Goal: Use online tool/utility: Use online tool/utility

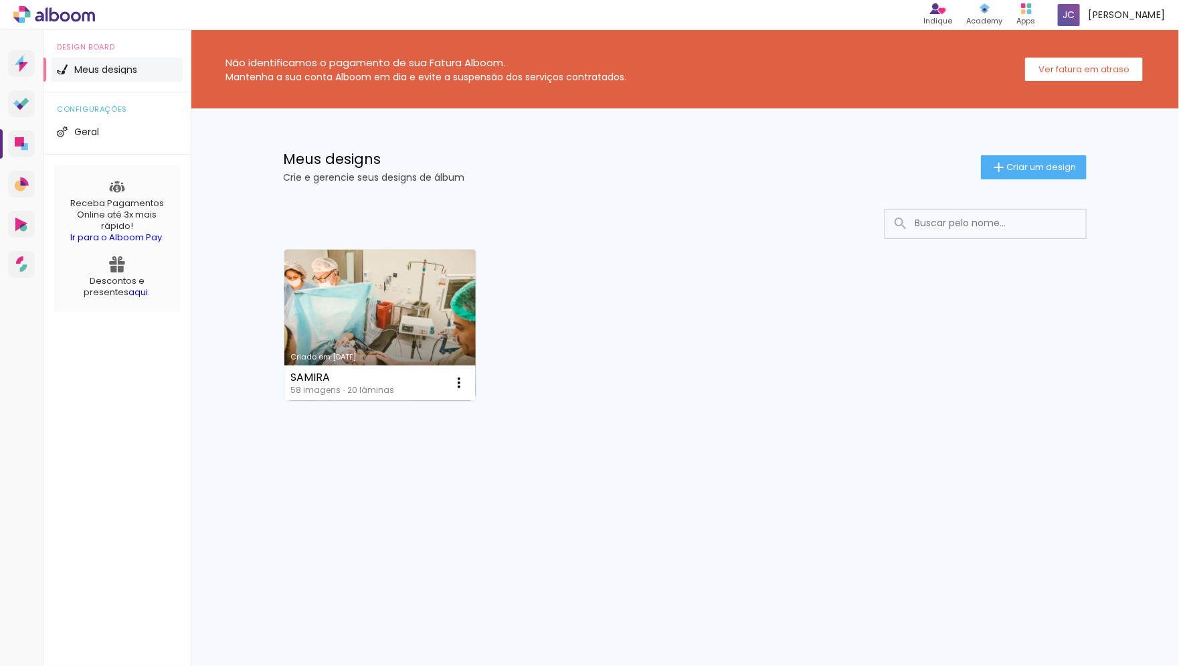
click at [463, 201] on div "Criado em [DATE] SAMIRA 58 imagens ∙ 20 lâminas Abrir Fazer uma cópia Excluir M…" at bounding box center [685, 360] width 870 height 331
click at [1009, 171] on span "Criar um design" at bounding box center [1042, 167] width 70 height 9
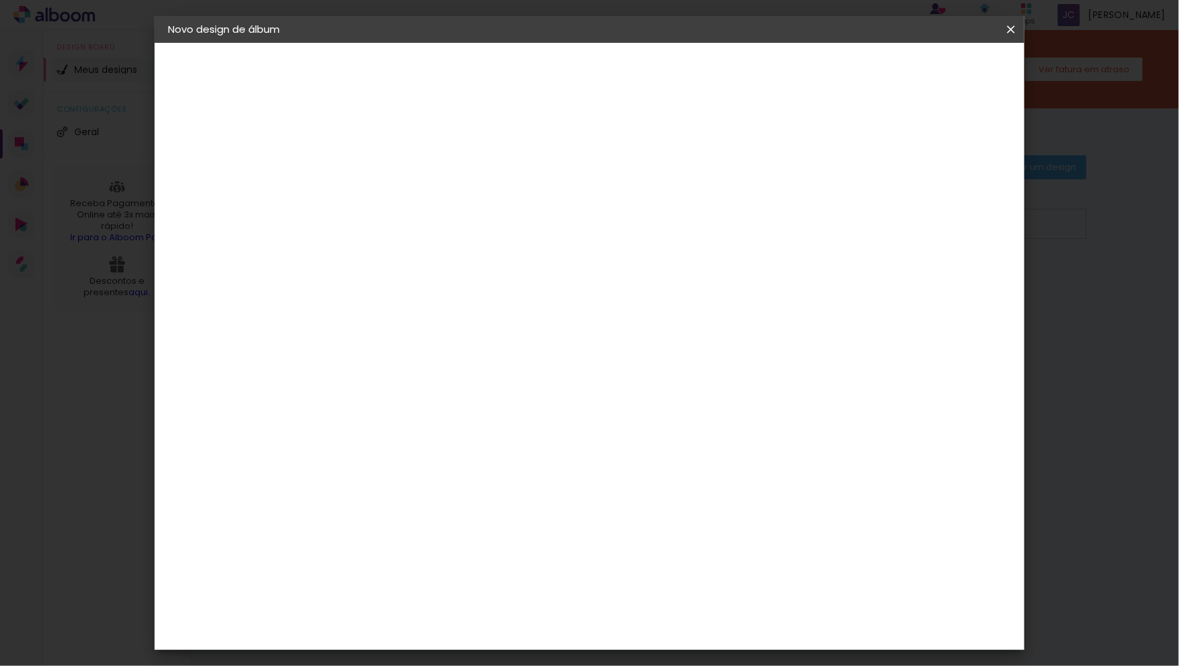
click at [0, 0] on div at bounding box center [0, 0] width 0 height 0
type input "ISIS 1 ANO"
type paper-input "ISIS 1 ANO"
click at [0, 0] on slot "Avançar" at bounding box center [0, 0] width 0 height 0
click at [638, 210] on paper-item "Tamanho Livre" at bounding box center [573, 203] width 128 height 29
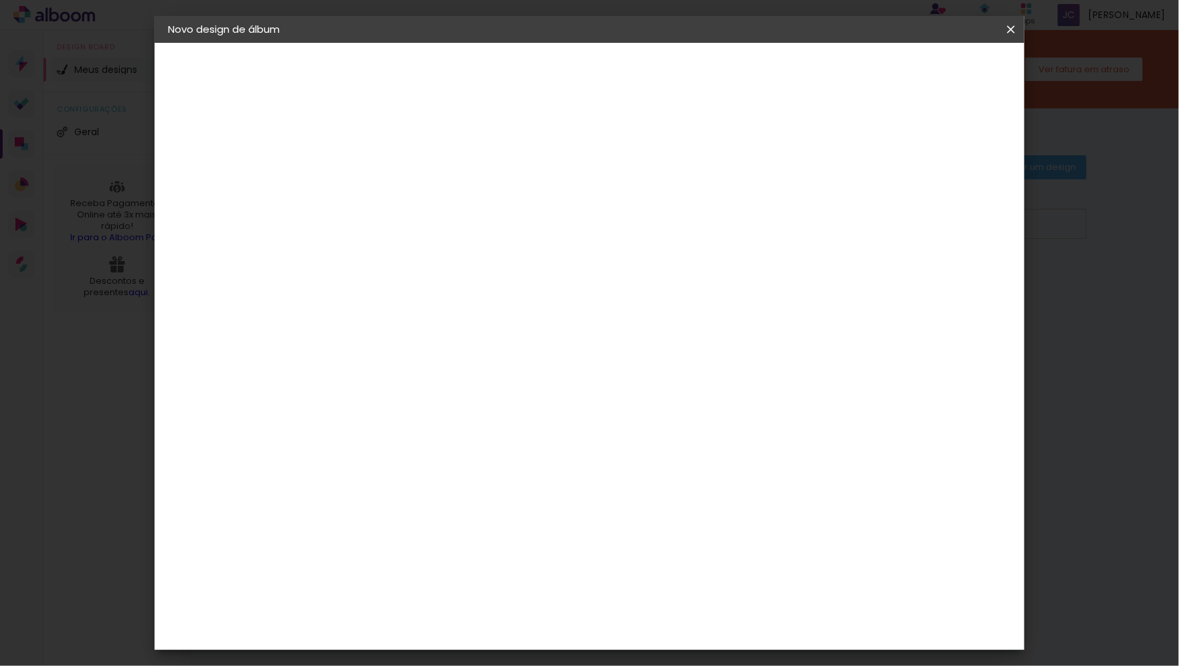
click at [0, 0] on slot "Avançar" at bounding box center [0, 0] width 0 height 0
click at [524, 205] on span "30" at bounding box center [535, 209] width 22 height 20
click at [363, 150] on input "2" at bounding box center [378, 153] width 46 height 17
type input "20"
type input "2"
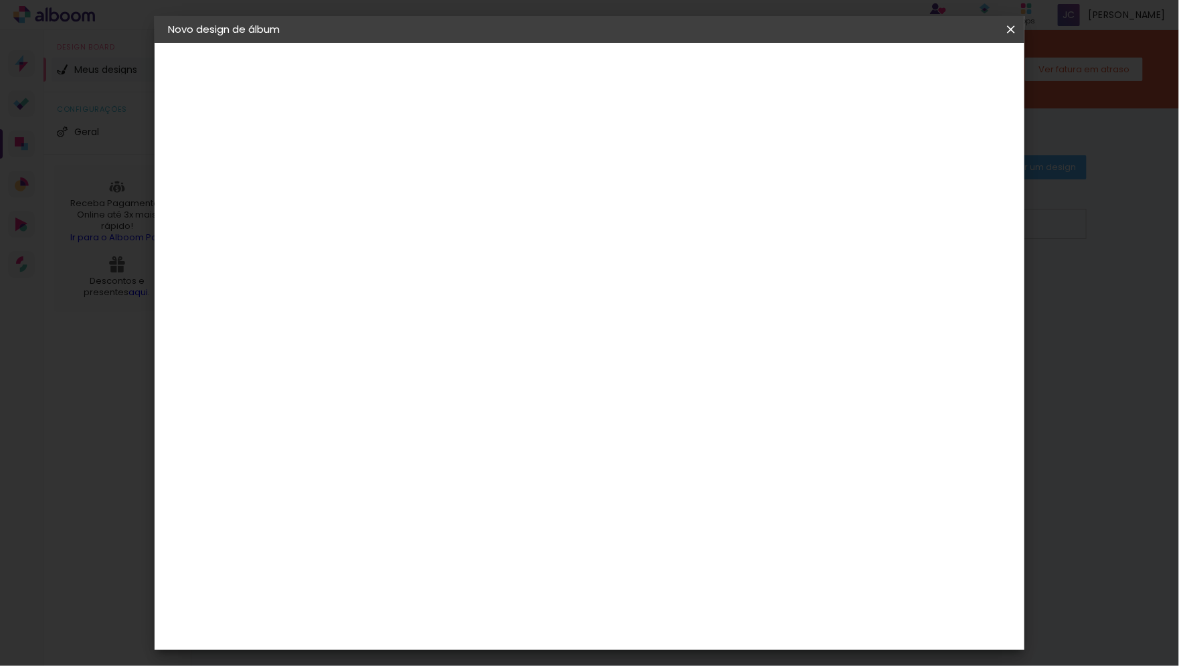
click at [531, 182] on div "30 cm cm cm mm A maioria das encadernadoras sugere 5mm de sangria." at bounding box center [650, 222] width 642 height 107
click at [675, 555] on input "60" at bounding box center [668, 563] width 35 height 20
click at [679, 562] on input "60" at bounding box center [668, 563] width 35 height 20
click at [681, 562] on input "60" at bounding box center [668, 563] width 35 height 20
click at [684, 562] on input "60" at bounding box center [668, 563] width 35 height 20
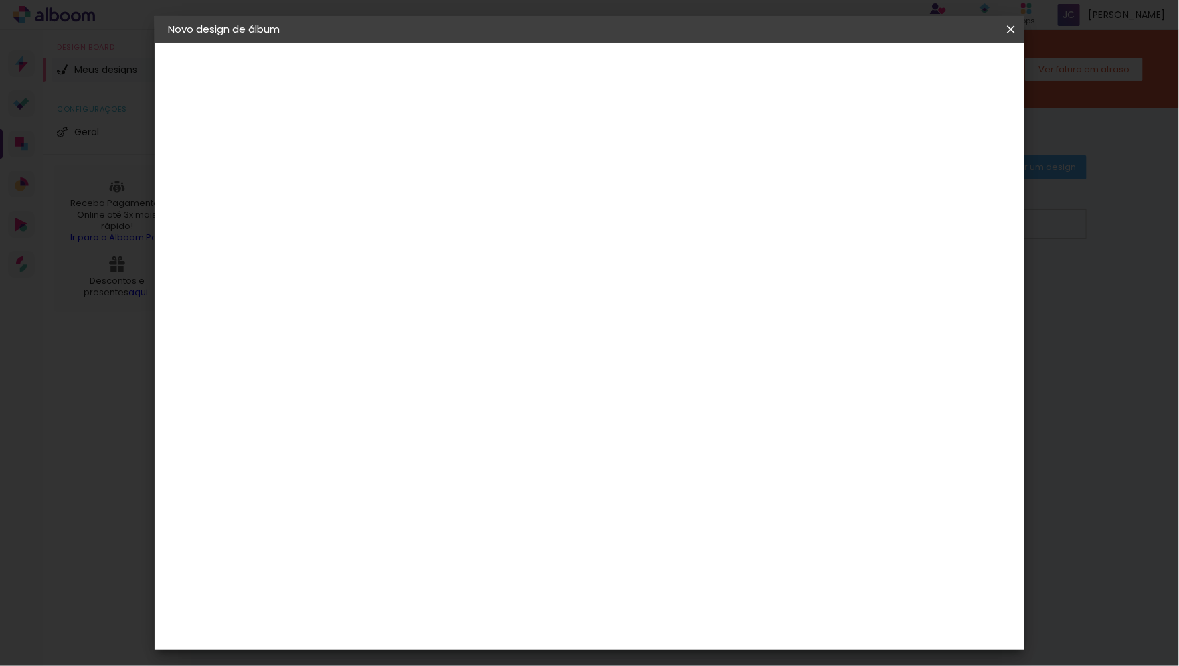
click at [684, 562] on input "60" at bounding box center [668, 563] width 35 height 20
type input "40"
type paper-input "40"
click at [356, 445] on input "30" at bounding box center [344, 450] width 35 height 20
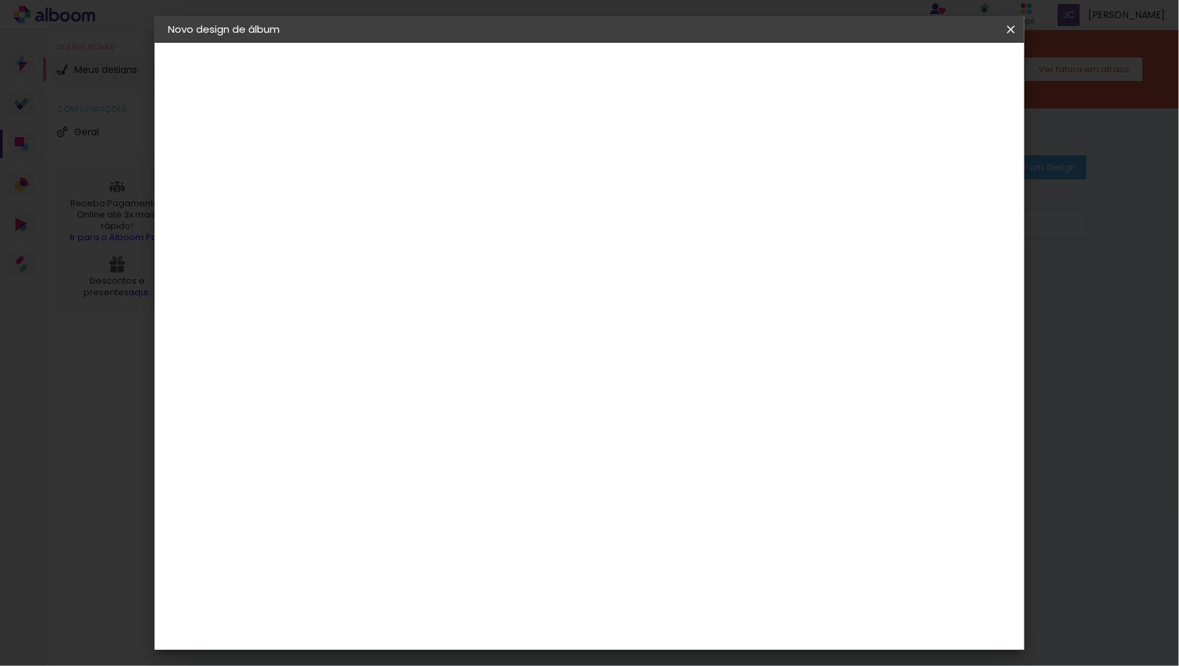
click at [358, 449] on input "30" at bounding box center [344, 450] width 35 height 20
type input "20"
type paper-input "20"
click at [938, 73] on span "Iniciar design" at bounding box center [907, 70] width 61 height 9
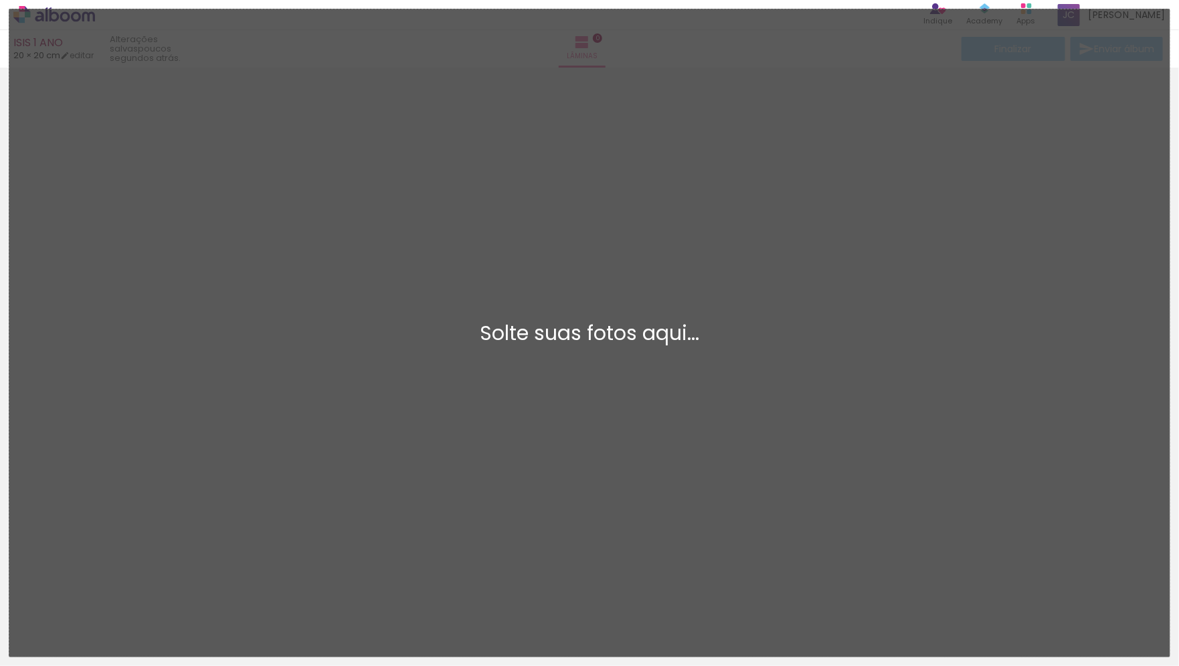
scroll to position [5, 0]
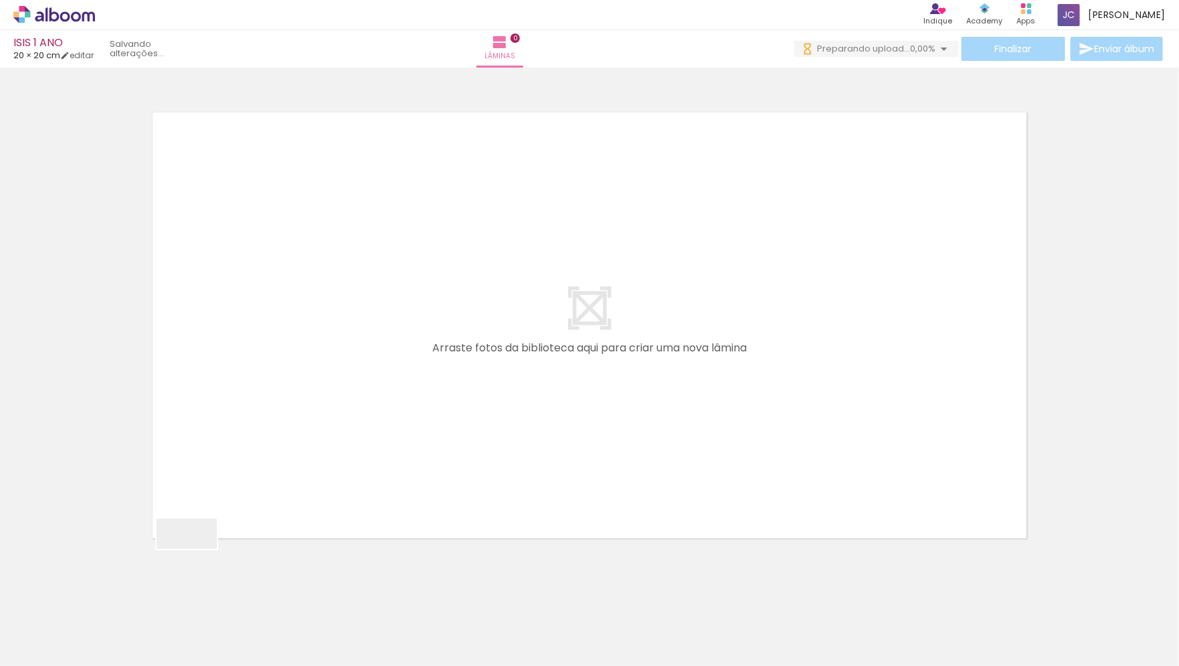
drag, startPoint x: 128, startPoint y: 630, endPoint x: 563, endPoint y: 289, distance: 552.5
click at [563, 289] on quentale-workspace at bounding box center [589, 333] width 1179 height 666
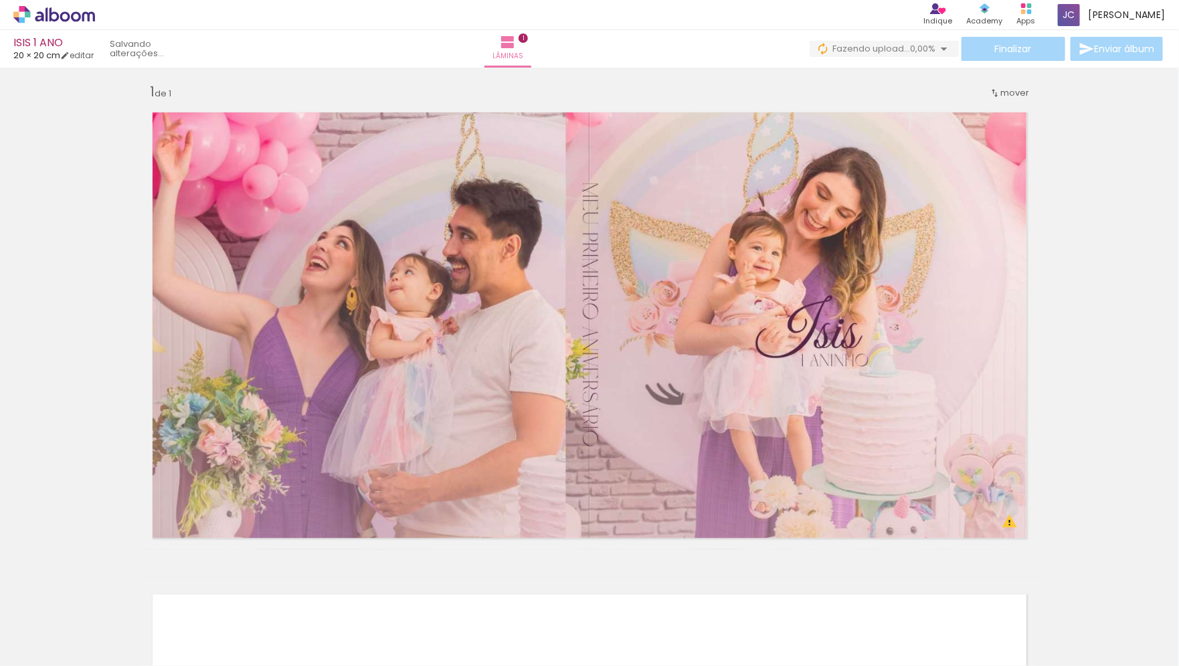
click at [44, 637] on paper-button "Adicionar Fotos" at bounding box center [41, 647] width 65 height 21
click at [0, 0] on input "file" at bounding box center [0, 0] width 0 height 0
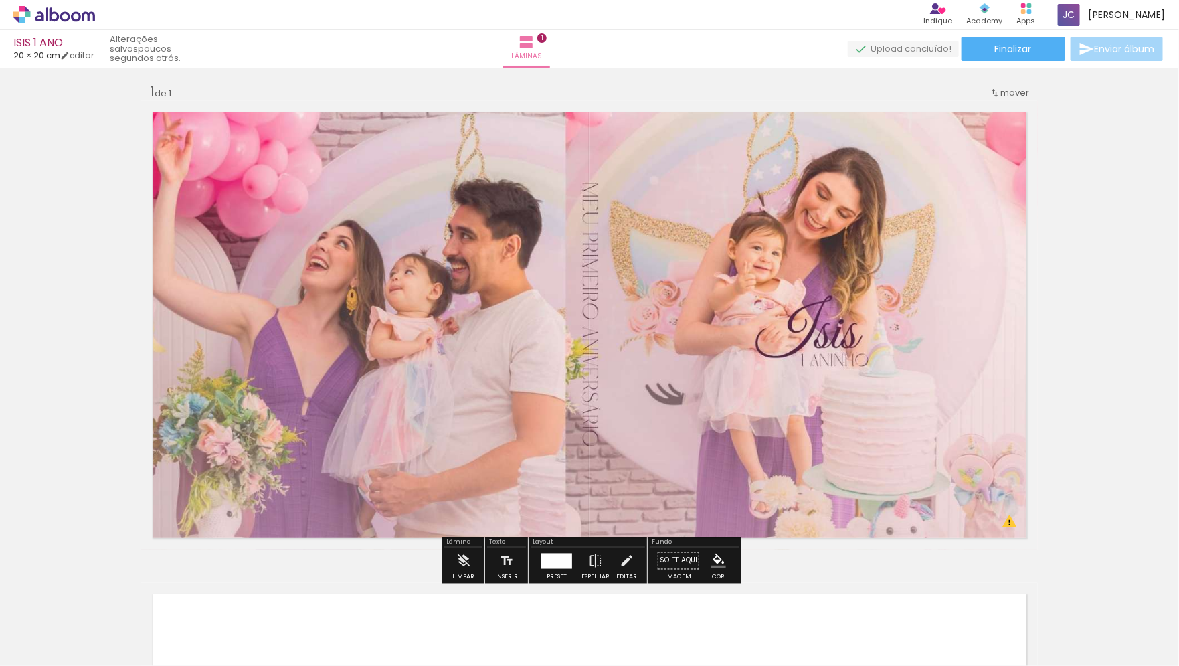
click at [62, 651] on span "Adicionar Fotos" at bounding box center [47, 647] width 40 height 15
click at [0, 0] on input "file" at bounding box center [0, 0] width 0 height 0
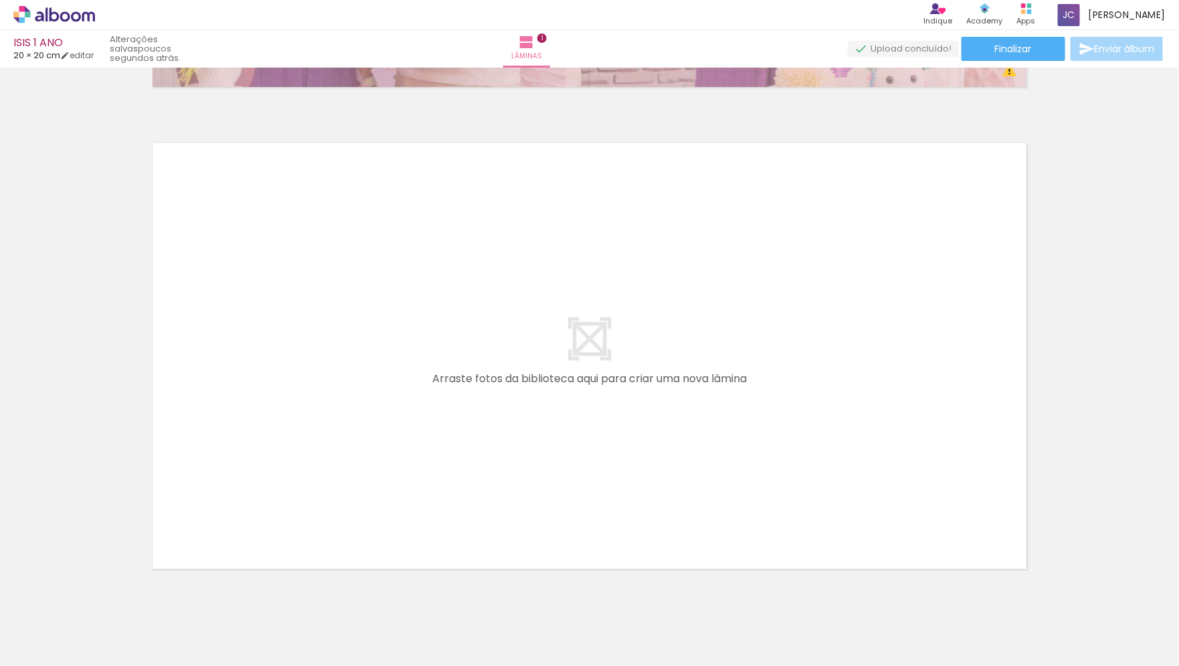
scroll to position [476, 0]
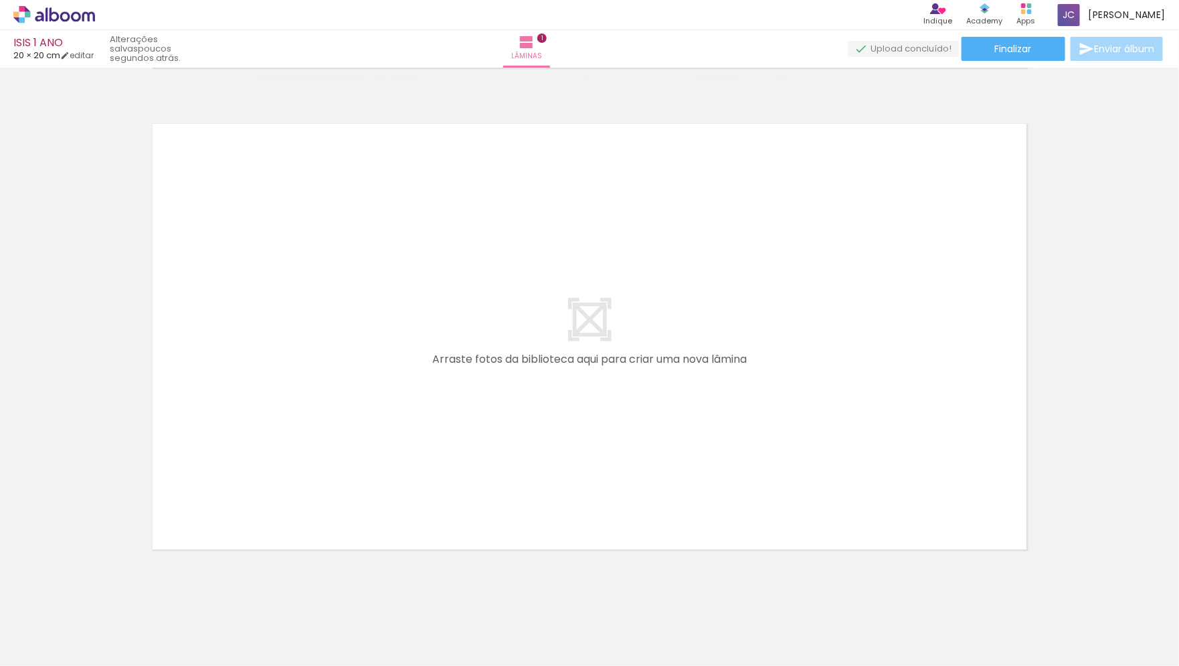
click at [654, 435] on quentale-layouter at bounding box center [589, 336] width 897 height 448
click at [54, 642] on span "Adicionar Fotos" at bounding box center [47, 647] width 40 height 15
click at [0, 0] on input "file" at bounding box center [0, 0] width 0 height 0
click at [446, 216] on quentale-layouter at bounding box center [589, 336] width 897 height 448
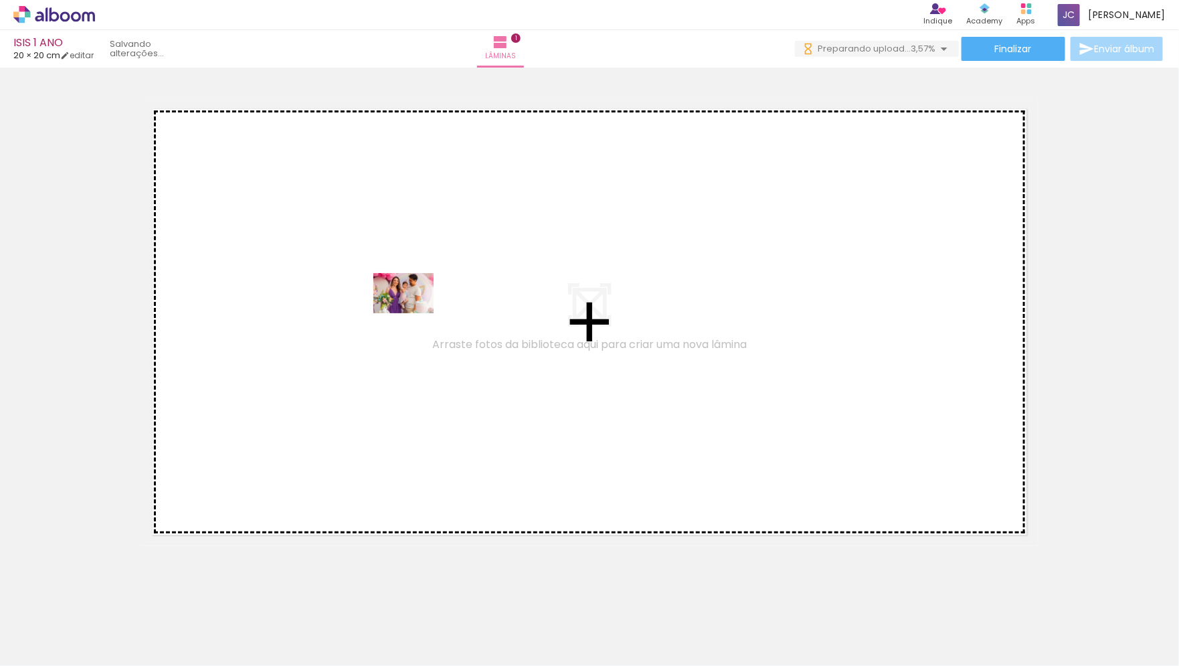
scroll to position [0, 0]
drag, startPoint x: 228, startPoint y: 630, endPoint x: 414, endPoint y: 313, distance: 366.8
click at [414, 313] on quentale-workspace at bounding box center [589, 333] width 1179 height 666
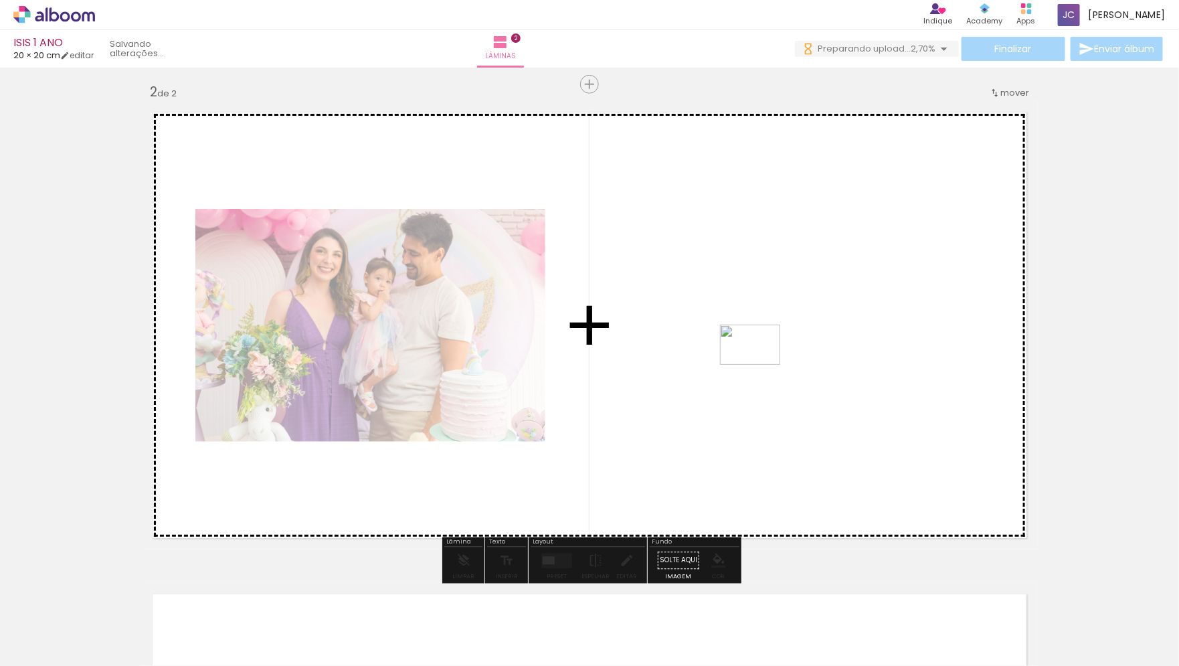
drag, startPoint x: 280, startPoint y: 632, endPoint x: 767, endPoint y: 360, distance: 557.9
click at [767, 360] on quentale-workspace at bounding box center [589, 333] width 1179 height 666
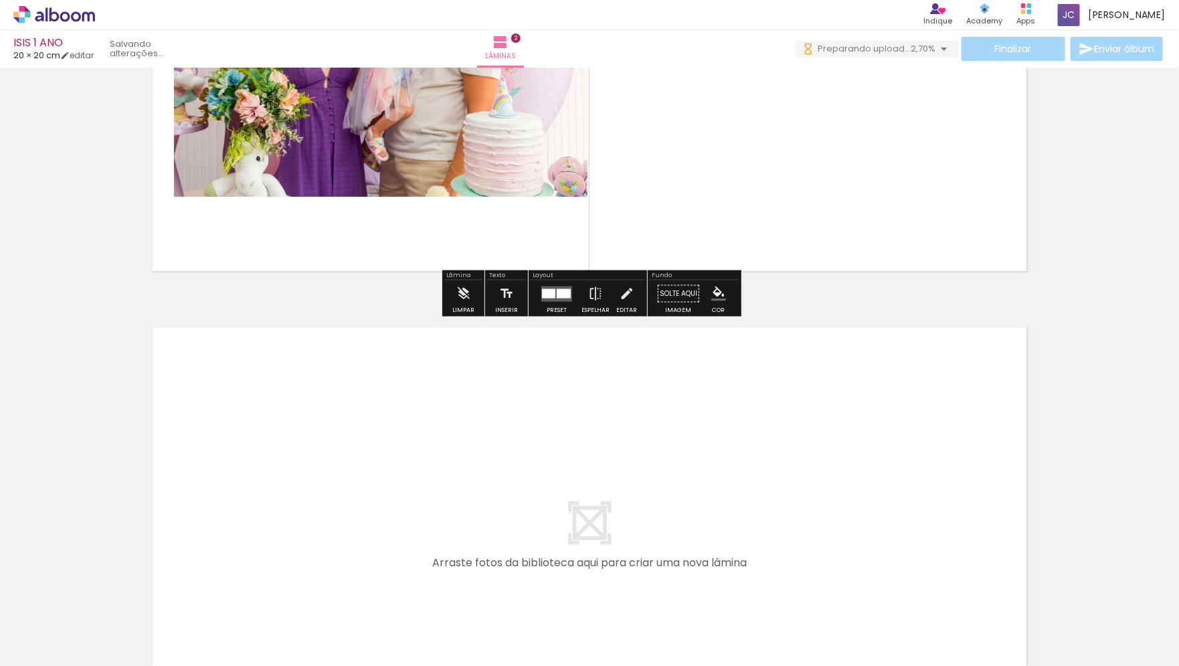
scroll to position [982, 0]
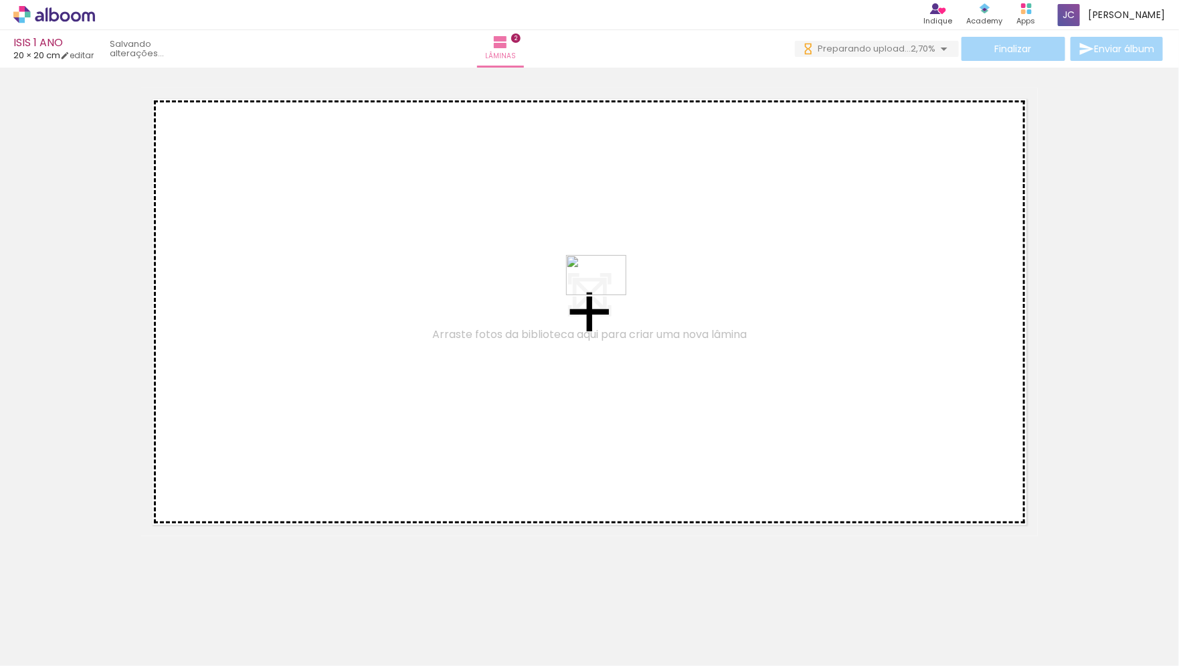
drag, startPoint x: 358, startPoint y: 630, endPoint x: 607, endPoint y: 295, distance: 417.1
click at [607, 295] on quentale-workspace at bounding box center [589, 333] width 1179 height 666
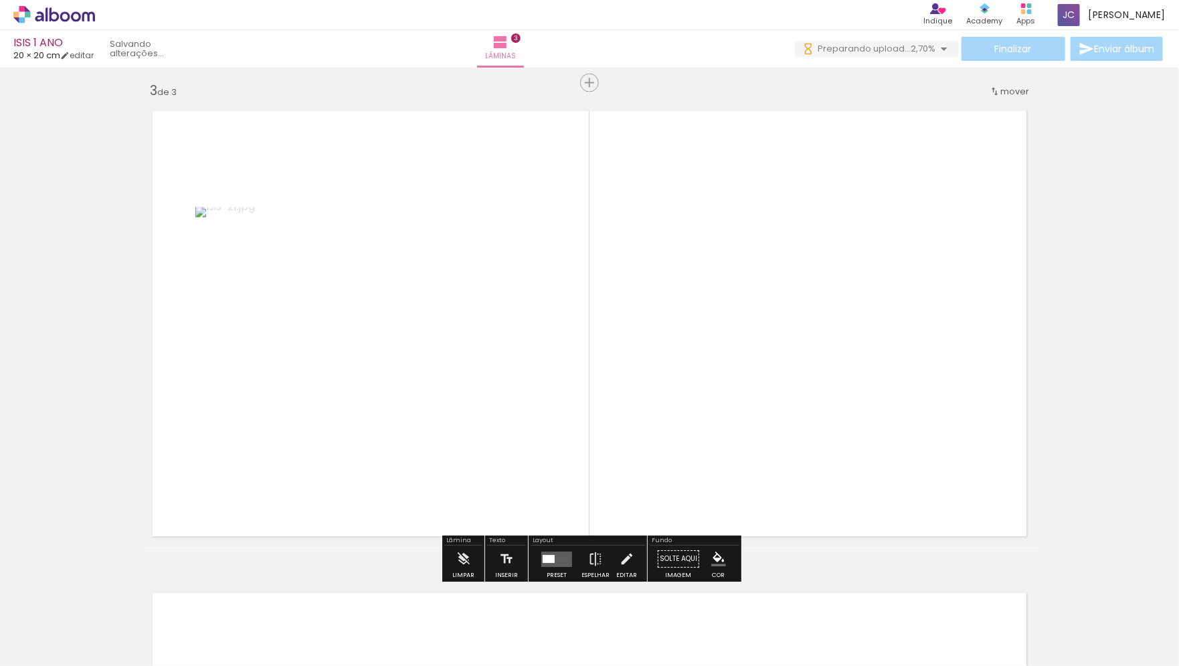
scroll to position [969, 0]
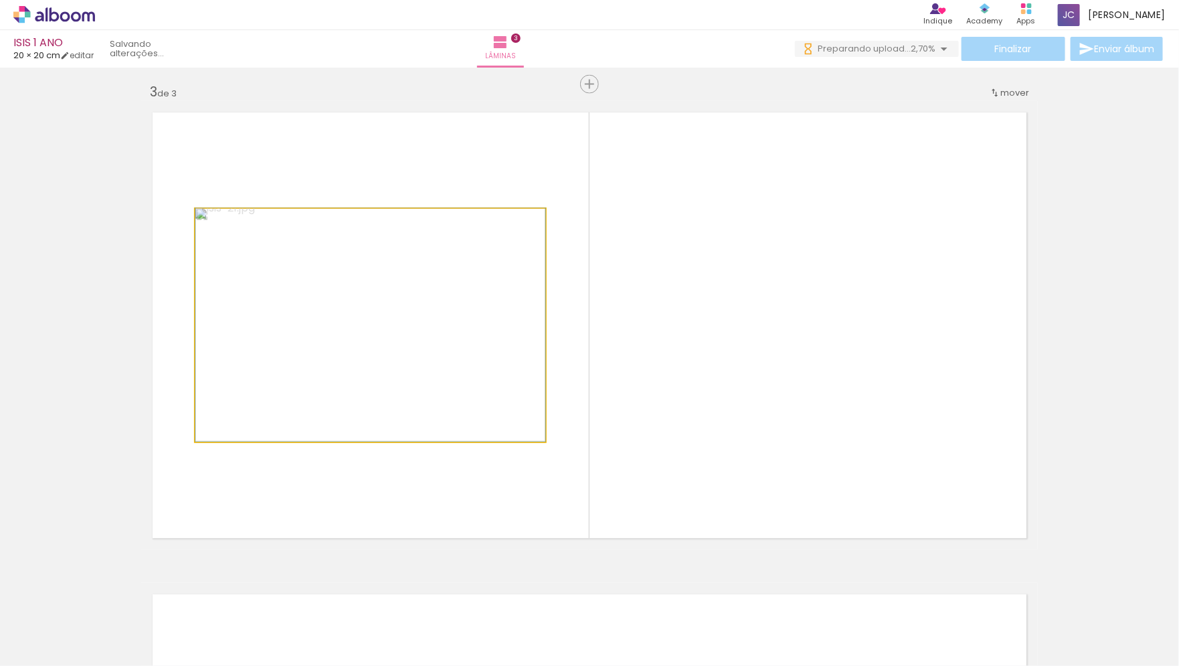
click at [467, 331] on quentale-photo at bounding box center [370, 325] width 350 height 233
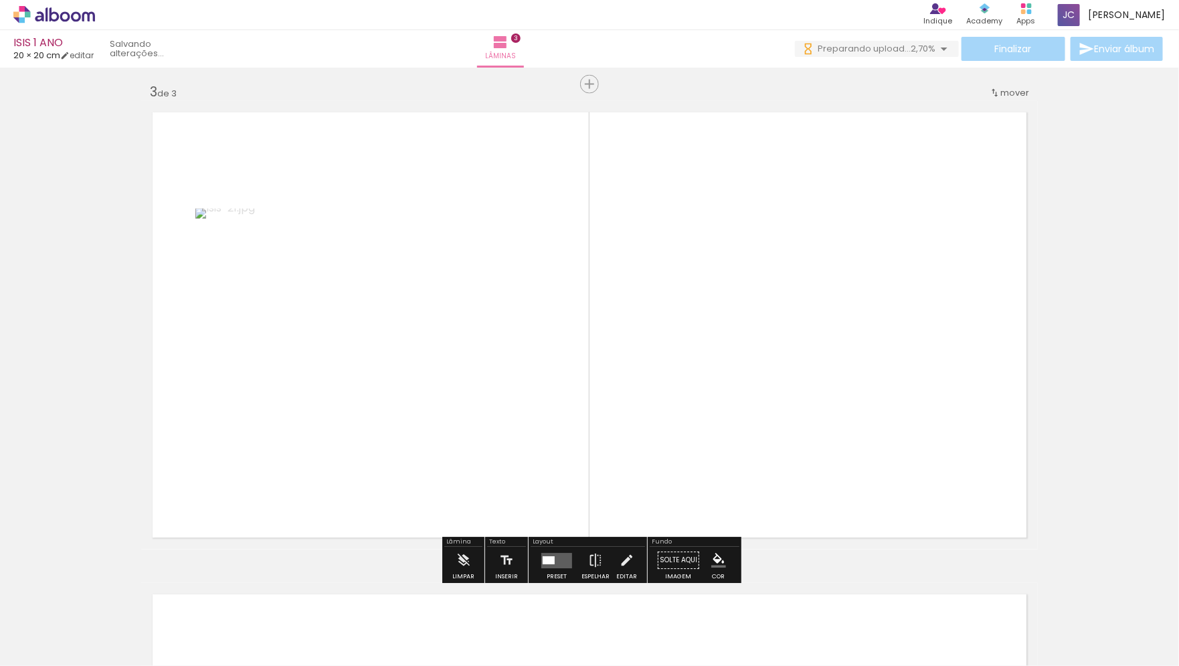
click at [491, 264] on quentale-photo at bounding box center [370, 325] width 350 height 233
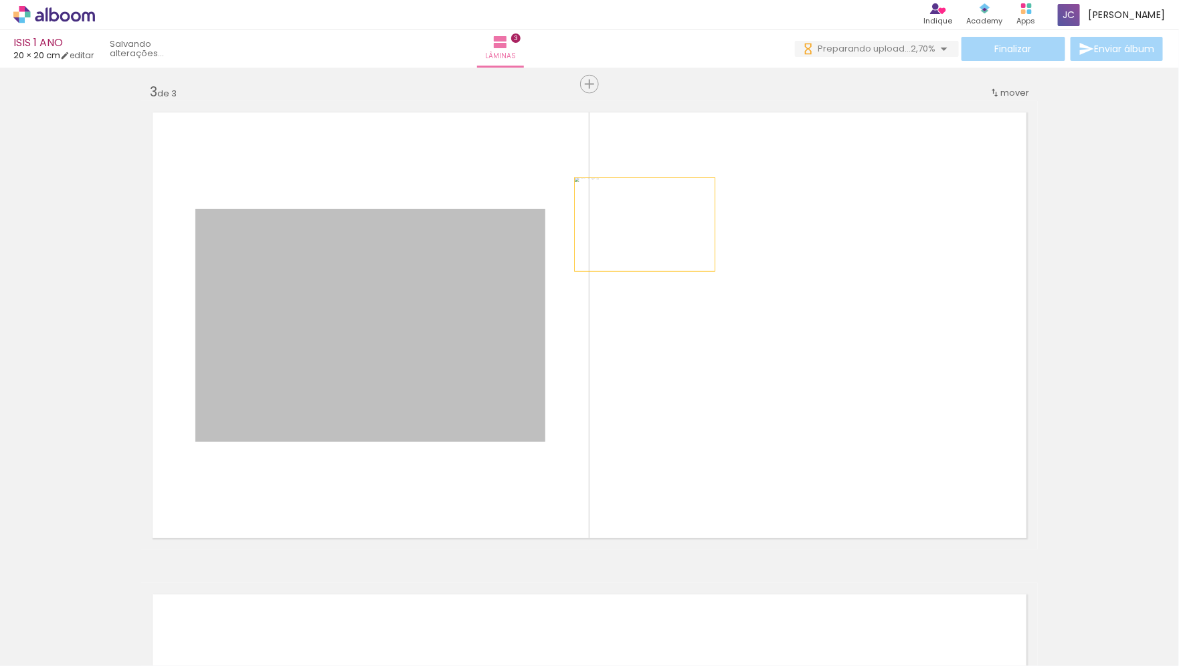
drag, startPoint x: 539, startPoint y: 218, endPoint x: 650, endPoint y: 226, distance: 111.3
click at [650, 226] on quentale-layouter at bounding box center [589, 325] width 897 height 448
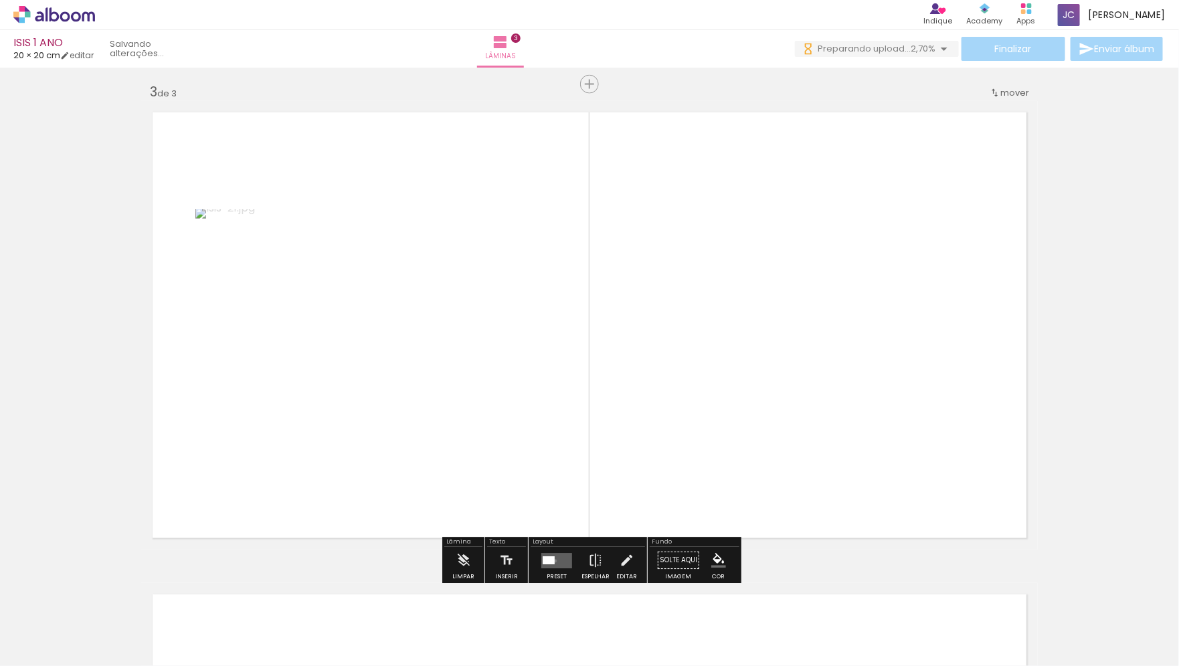
click at [552, 560] on quentale-layouter at bounding box center [556, 560] width 31 height 15
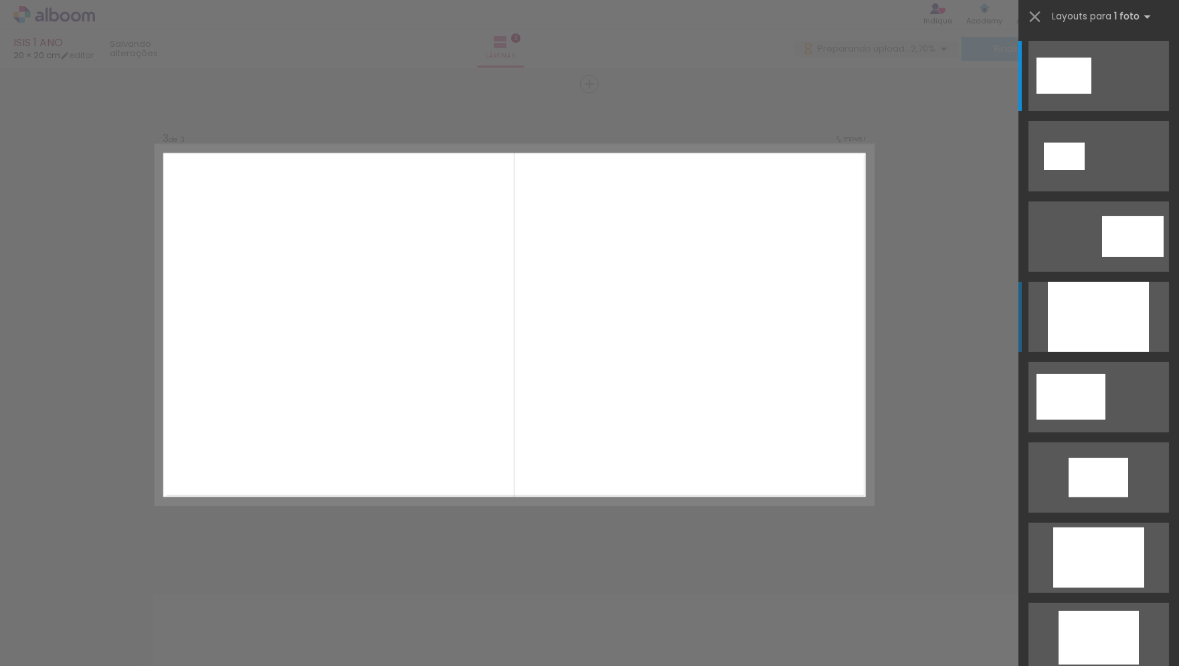
click at [1102, 321] on div at bounding box center [1098, 317] width 101 height 70
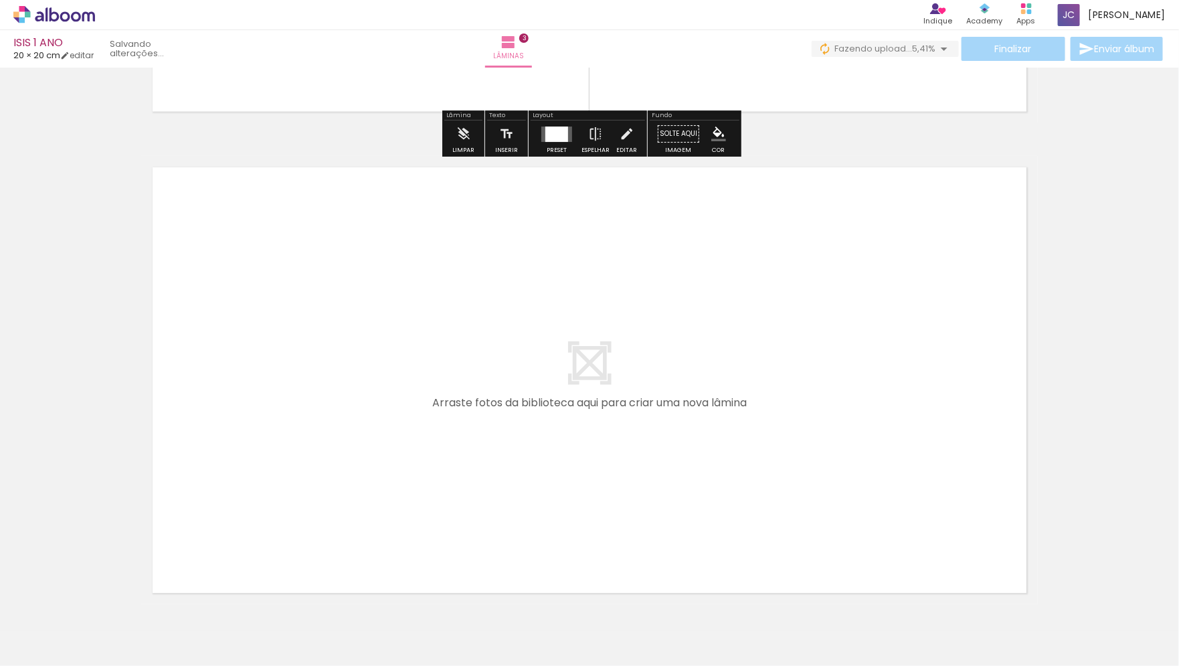
scroll to position [1411, 0]
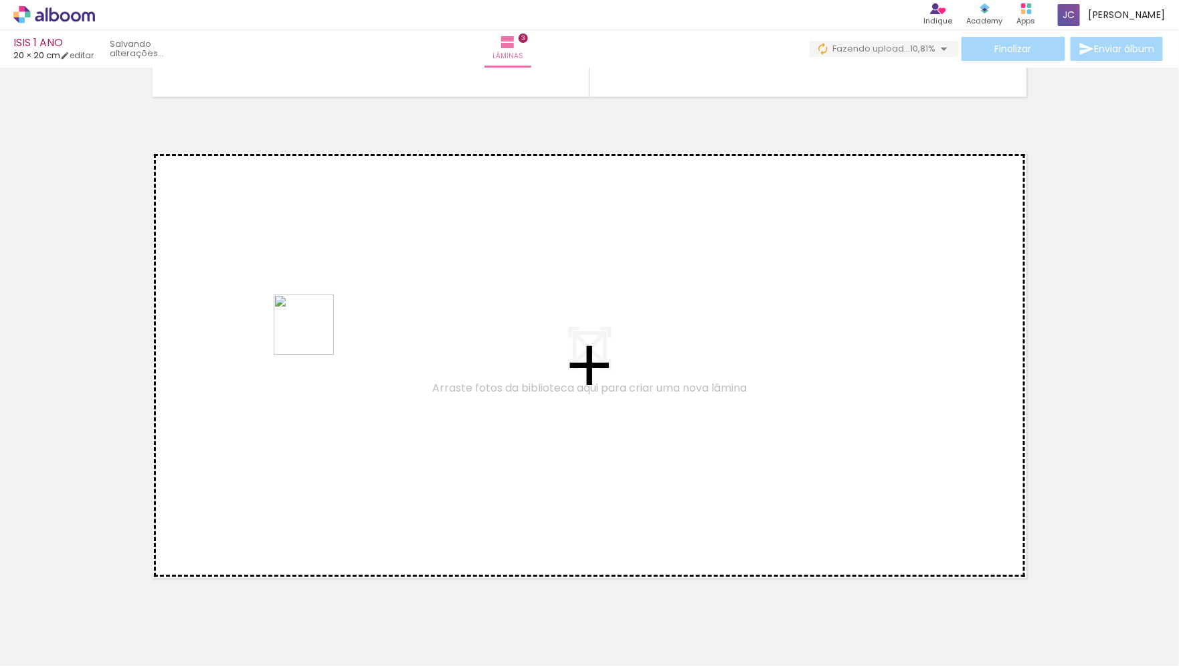
drag, startPoint x: 446, startPoint y: 630, endPoint x: 313, endPoint y: 331, distance: 327.5
click at [313, 331] on quentale-workspace at bounding box center [589, 333] width 1179 height 666
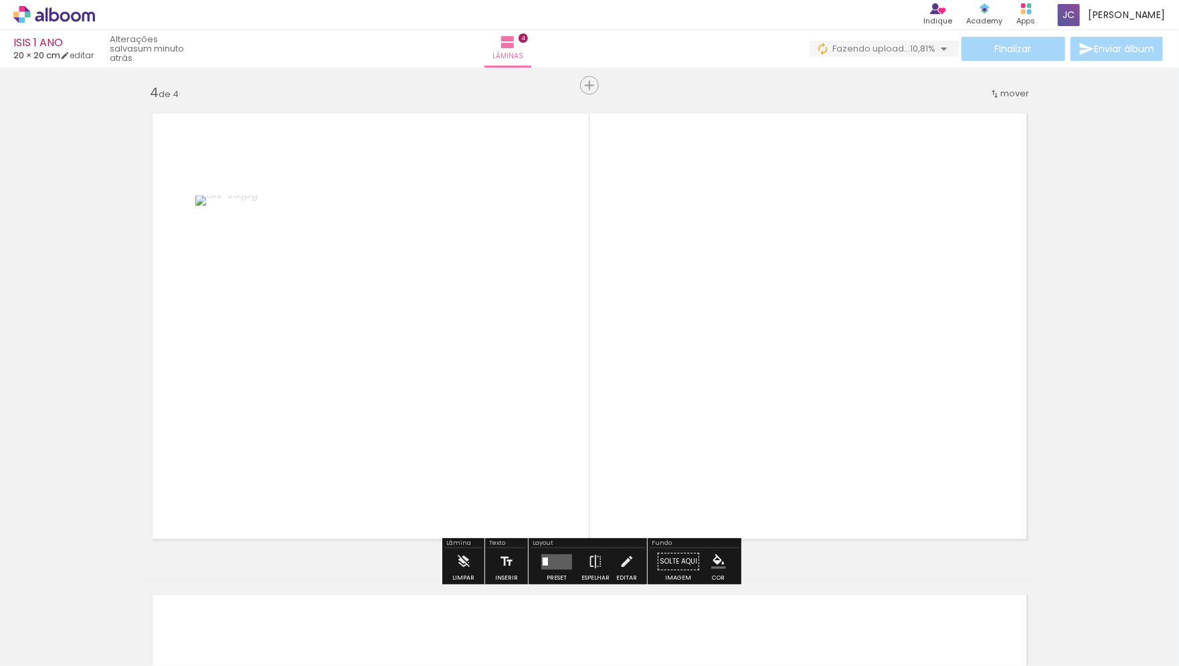
scroll to position [1451, 0]
drag, startPoint x: 515, startPoint y: 635, endPoint x: 503, endPoint y: 371, distance: 263.9
click at [503, 371] on quentale-workspace at bounding box center [589, 333] width 1179 height 666
drag, startPoint x: 593, startPoint y: 628, endPoint x: 785, endPoint y: 359, distance: 330.0
click at [785, 359] on quentale-workspace at bounding box center [589, 333] width 1179 height 666
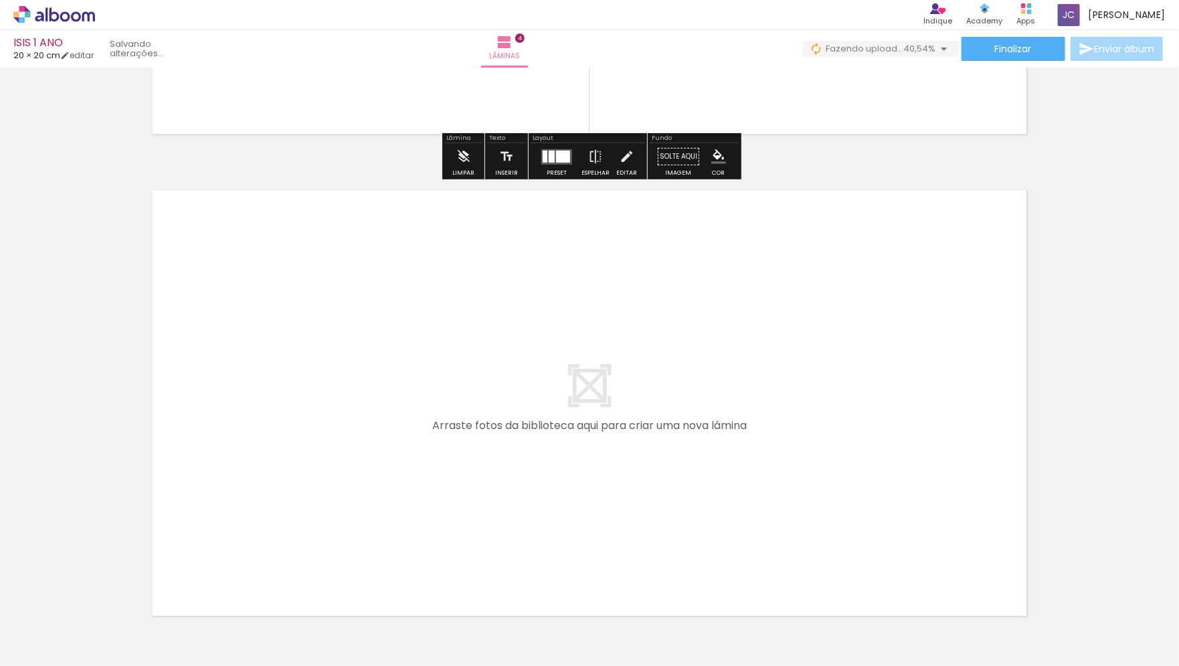
scroll to position [1946, 0]
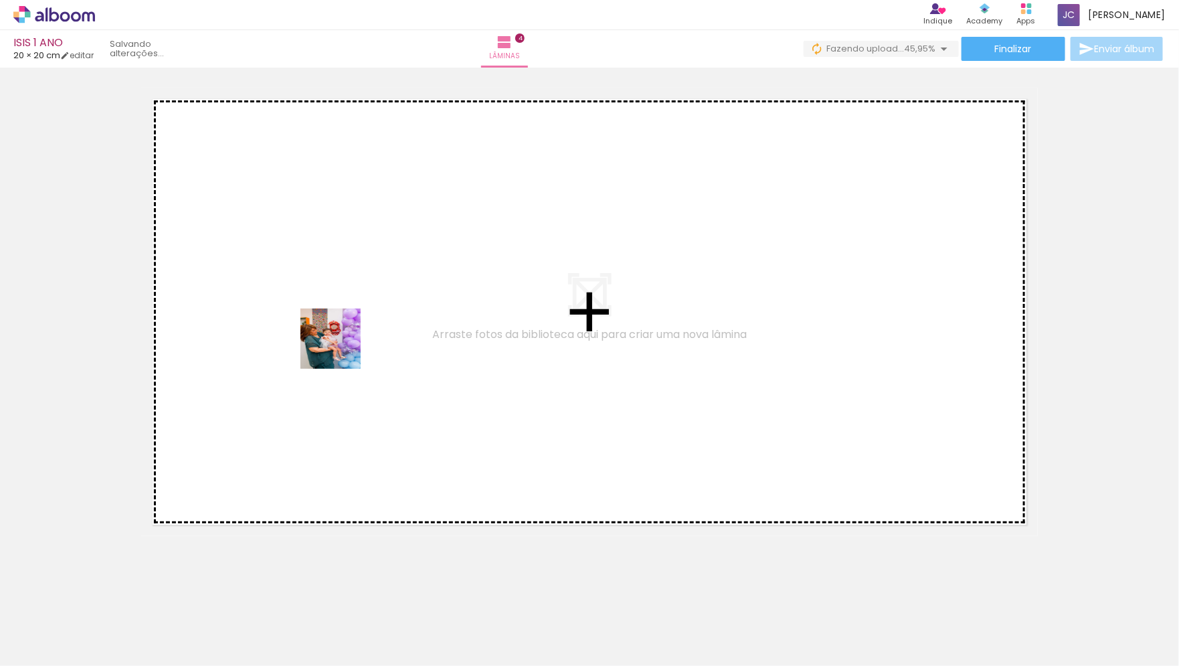
drag, startPoint x: 671, startPoint y: 632, endPoint x: 259, endPoint y: 271, distance: 547.7
click at [259, 271] on quentale-workspace at bounding box center [589, 333] width 1179 height 666
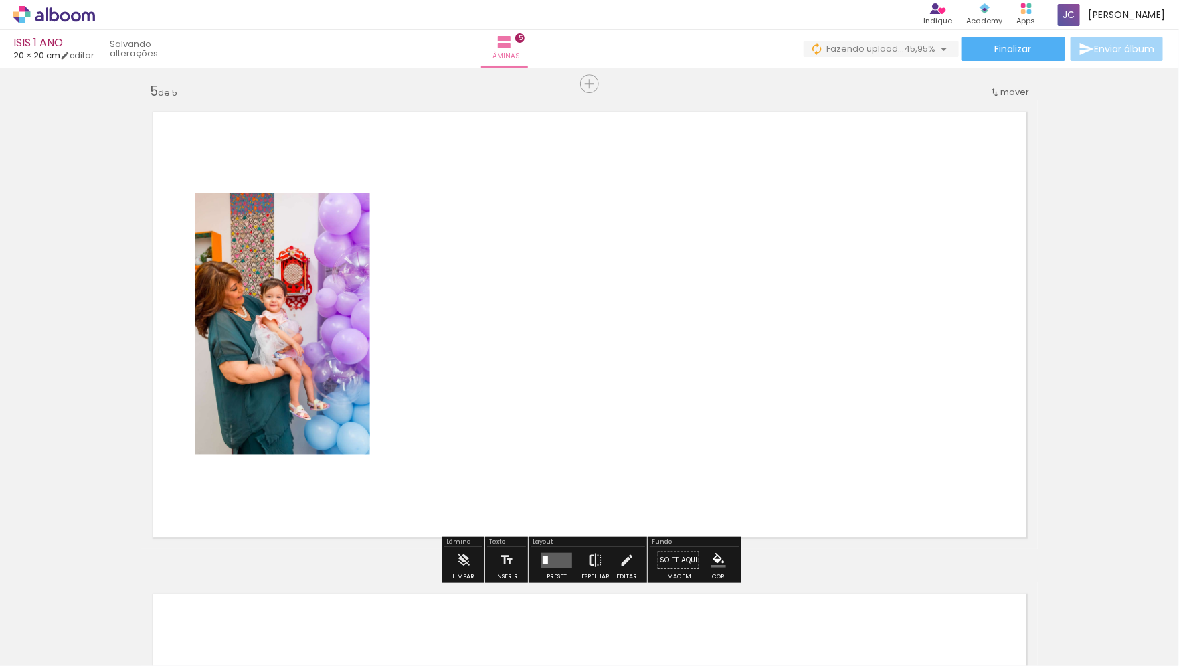
scroll to position [1933, 0]
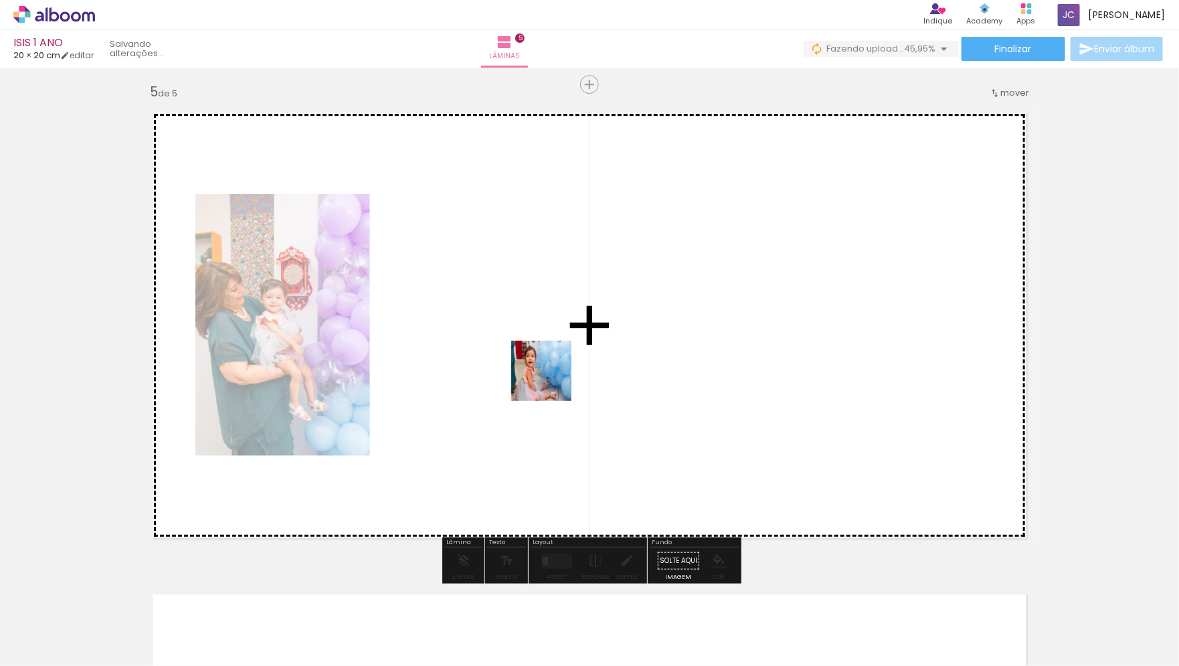
drag, startPoint x: 740, startPoint y: 633, endPoint x: 545, endPoint y: 370, distance: 326.9
click at [545, 370] on quentale-workspace at bounding box center [589, 333] width 1179 height 666
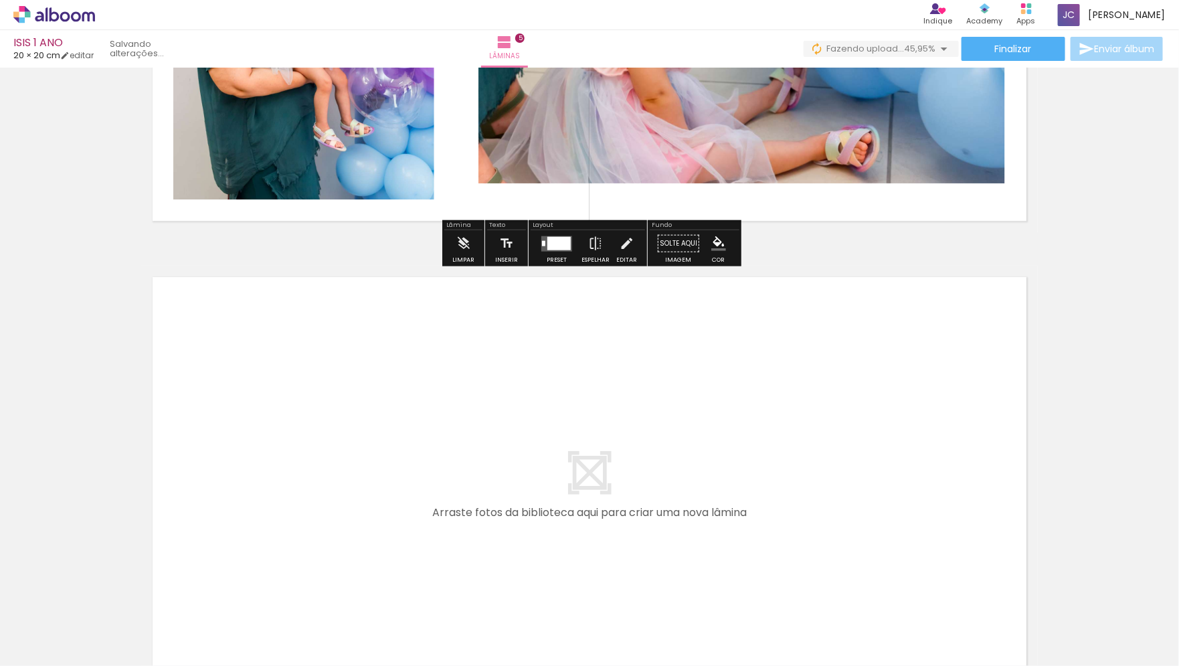
scroll to position [2428, 0]
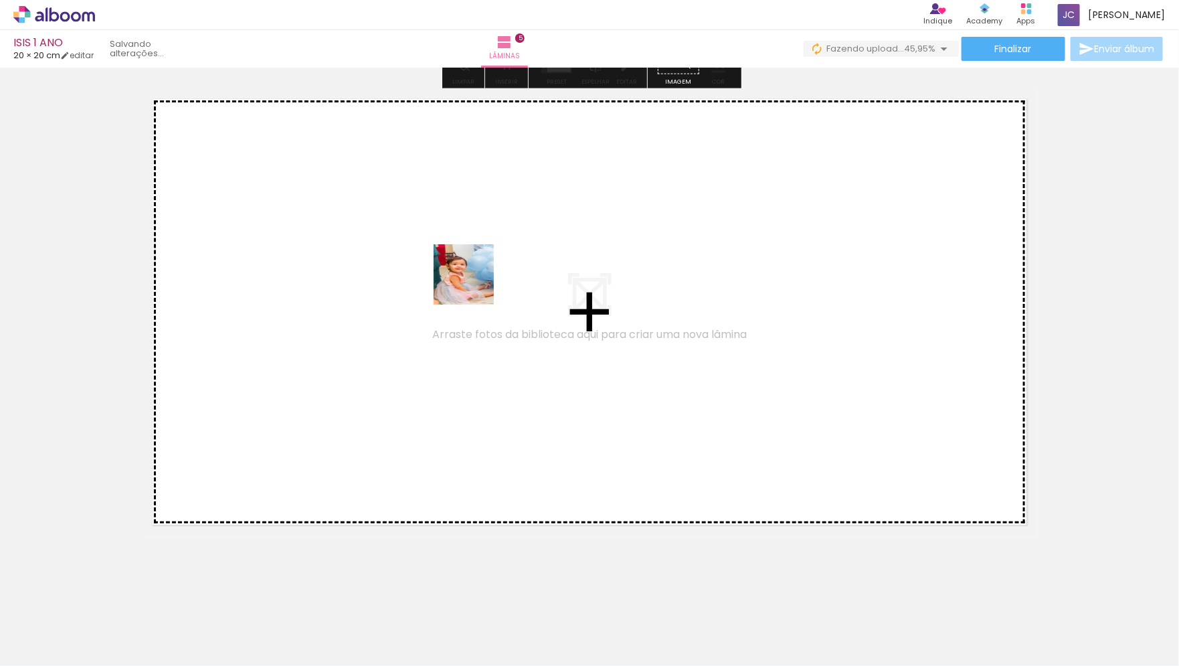
drag, startPoint x: 823, startPoint y: 632, endPoint x: 450, endPoint y: 259, distance: 527.2
click at [450, 259] on quentale-workspace at bounding box center [589, 333] width 1179 height 666
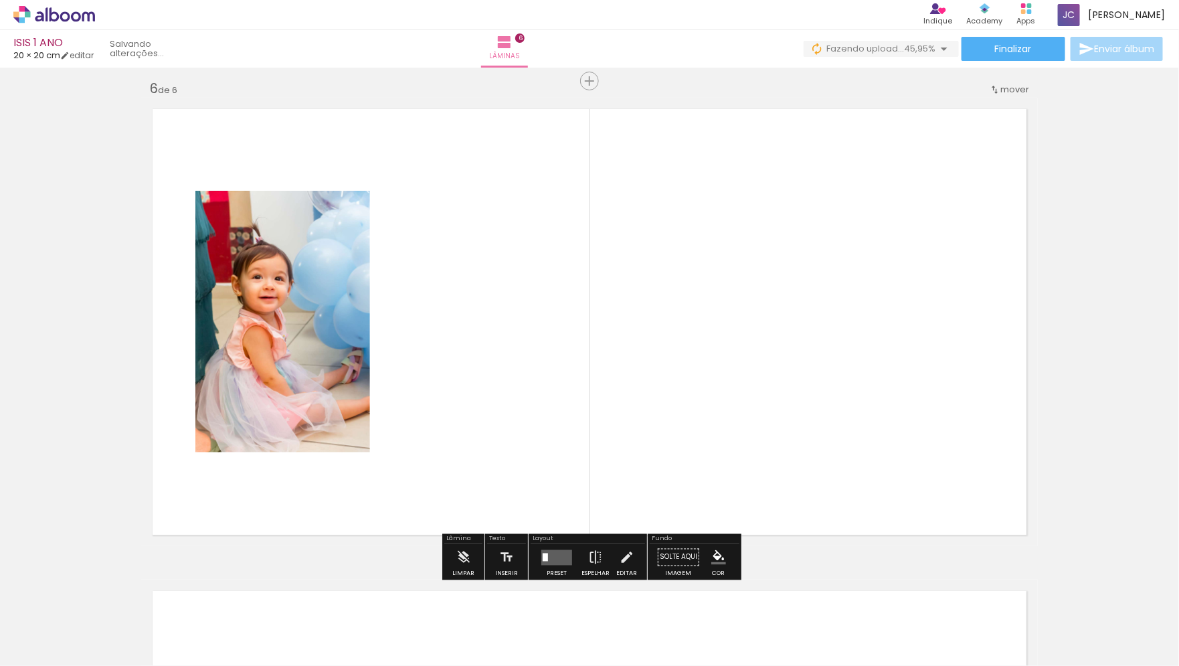
scroll to position [2415, 0]
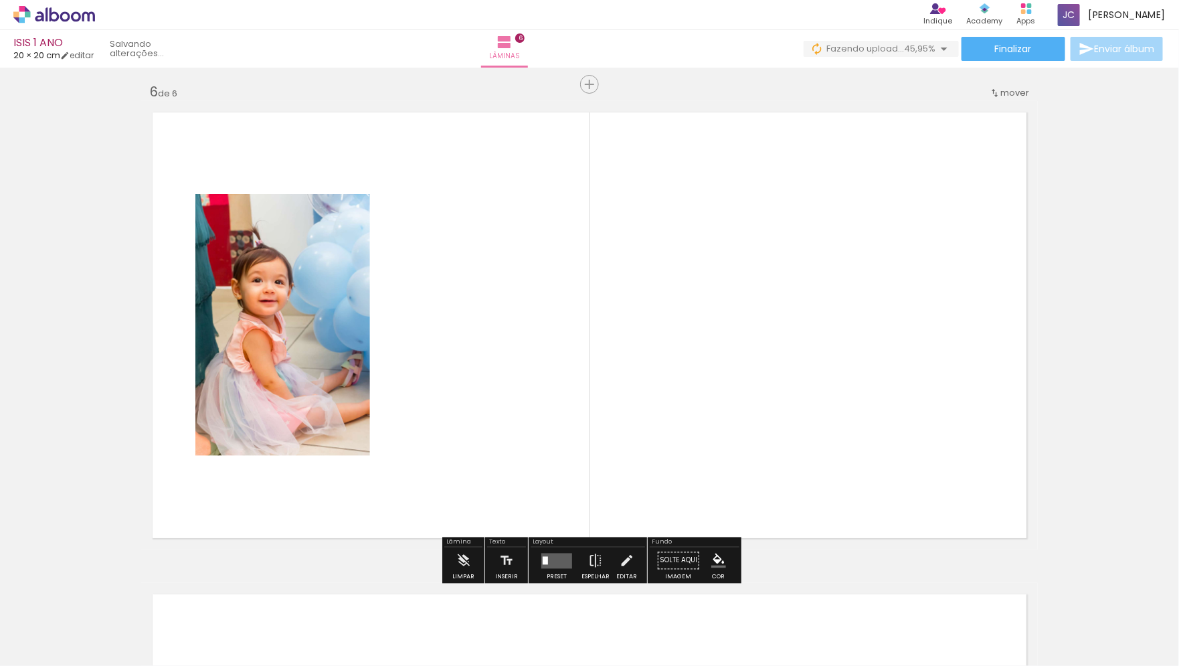
drag, startPoint x: 896, startPoint y: 640, endPoint x: 556, endPoint y: 322, distance: 465.5
click at [556, 322] on quentale-workspace at bounding box center [589, 333] width 1179 height 666
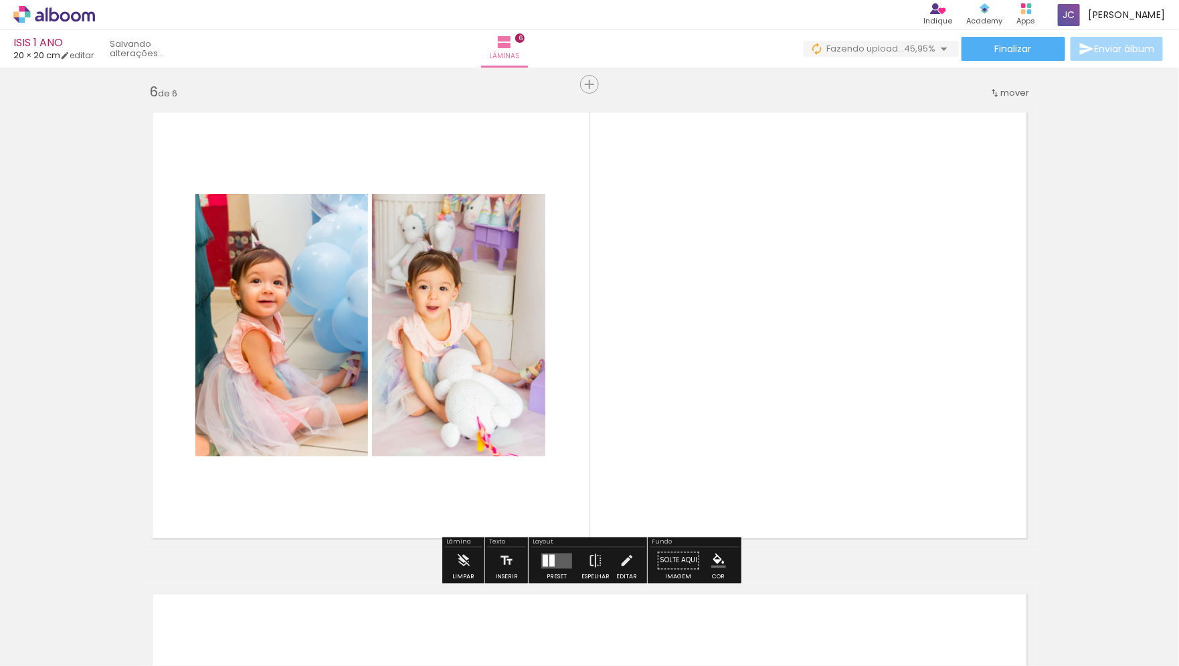
scroll to position [0, 97]
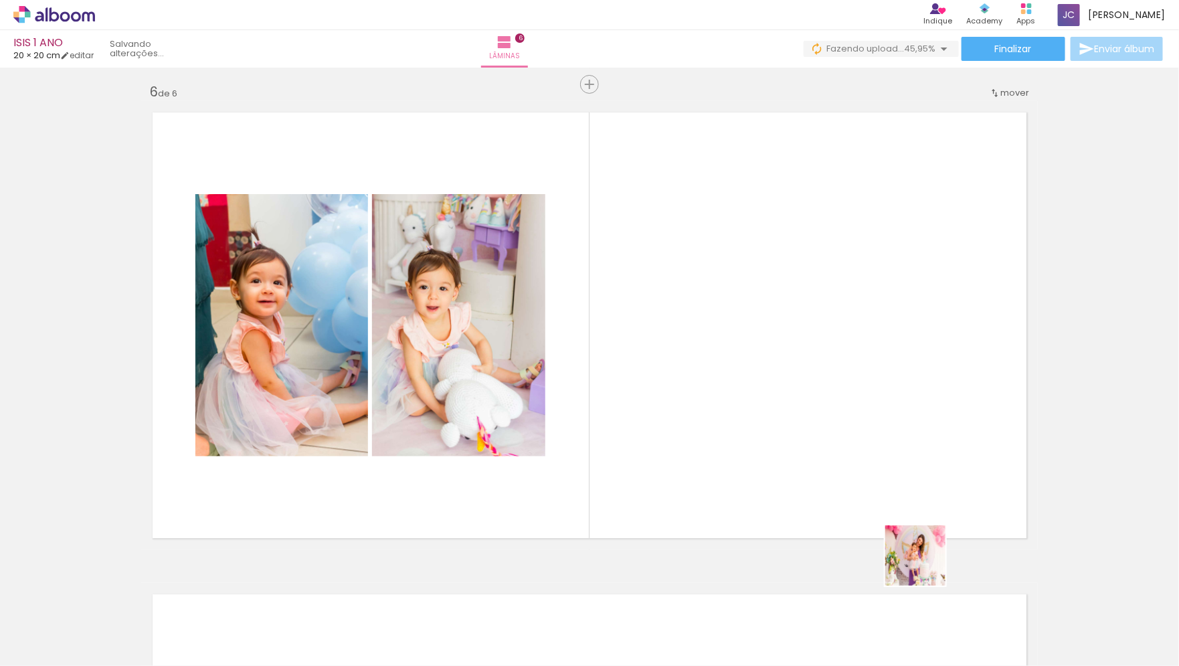
drag, startPoint x: 939, startPoint y: 630, endPoint x: 874, endPoint y: 337, distance: 300.2
click at [874, 337] on quentale-workspace at bounding box center [589, 333] width 1179 height 666
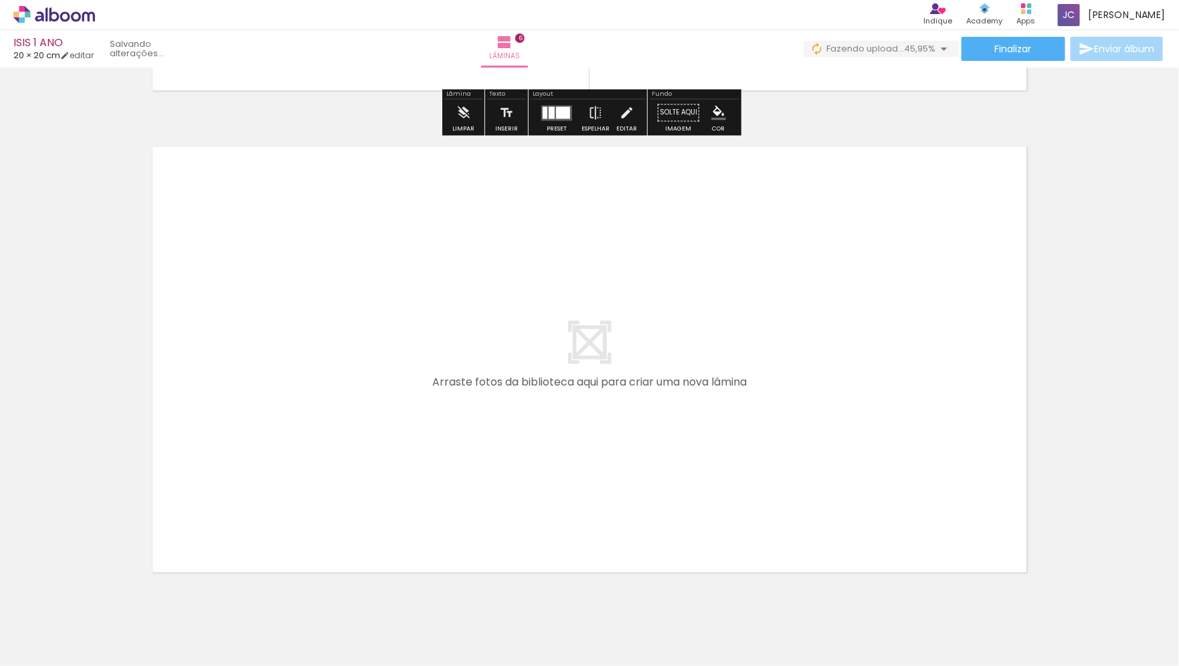
scroll to position [2863, 0]
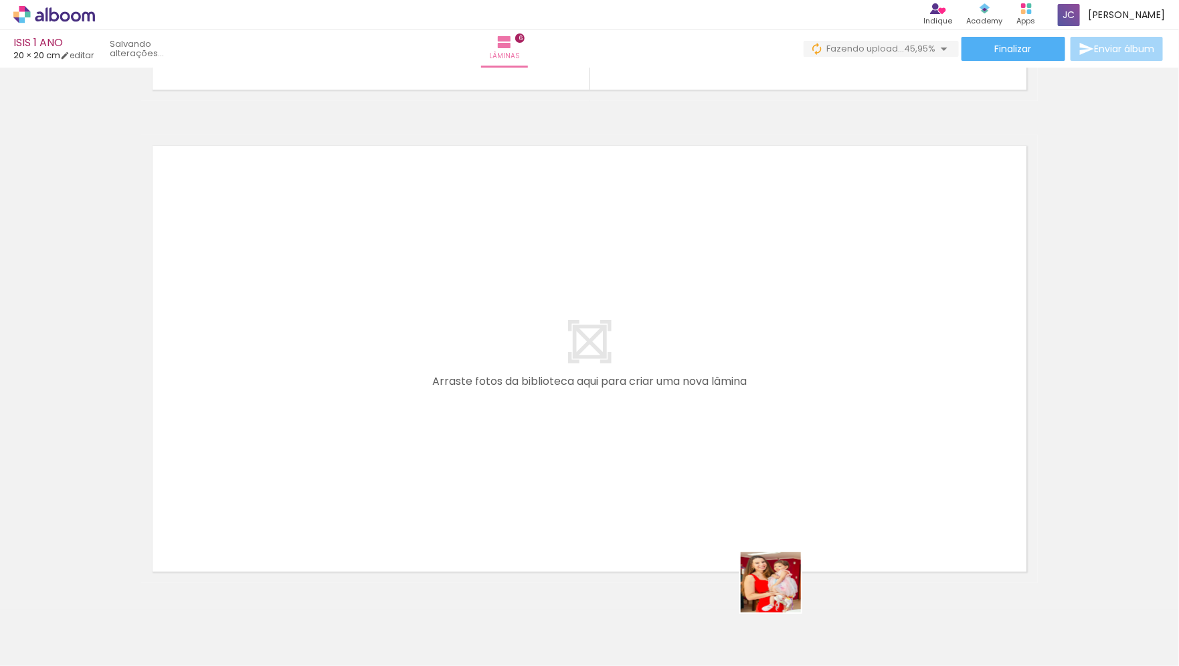
drag, startPoint x: 873, startPoint y: 640, endPoint x: 440, endPoint y: 430, distance: 481.6
click at [440, 430] on quentale-workspace at bounding box center [589, 333] width 1179 height 666
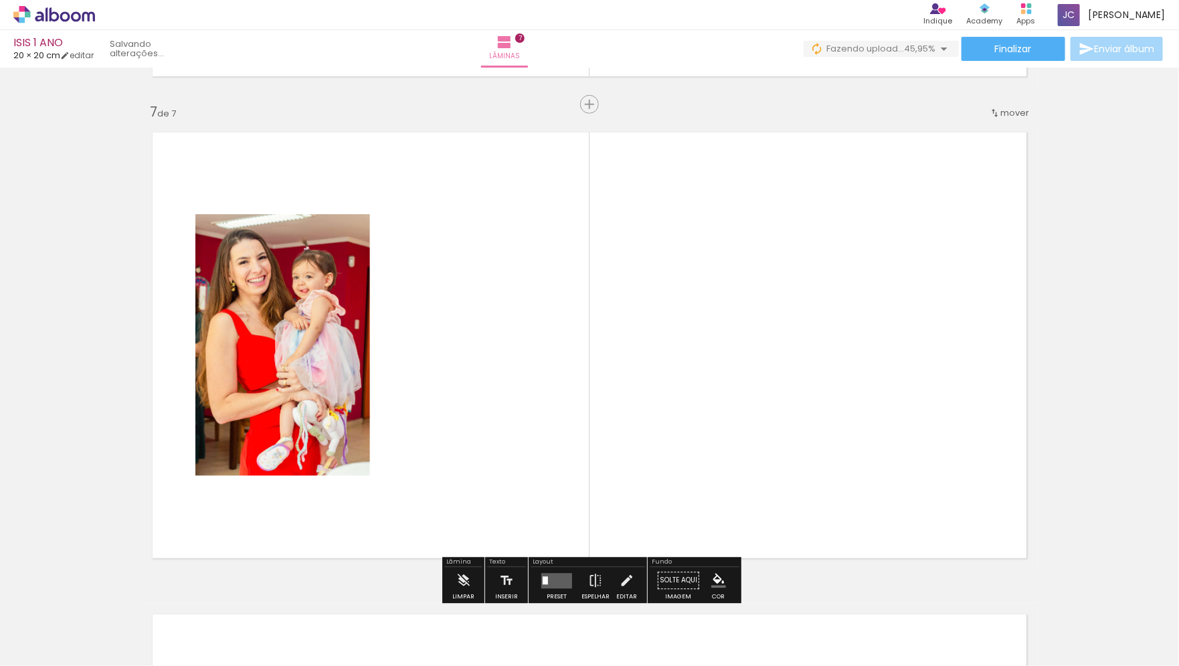
scroll to position [2897, 0]
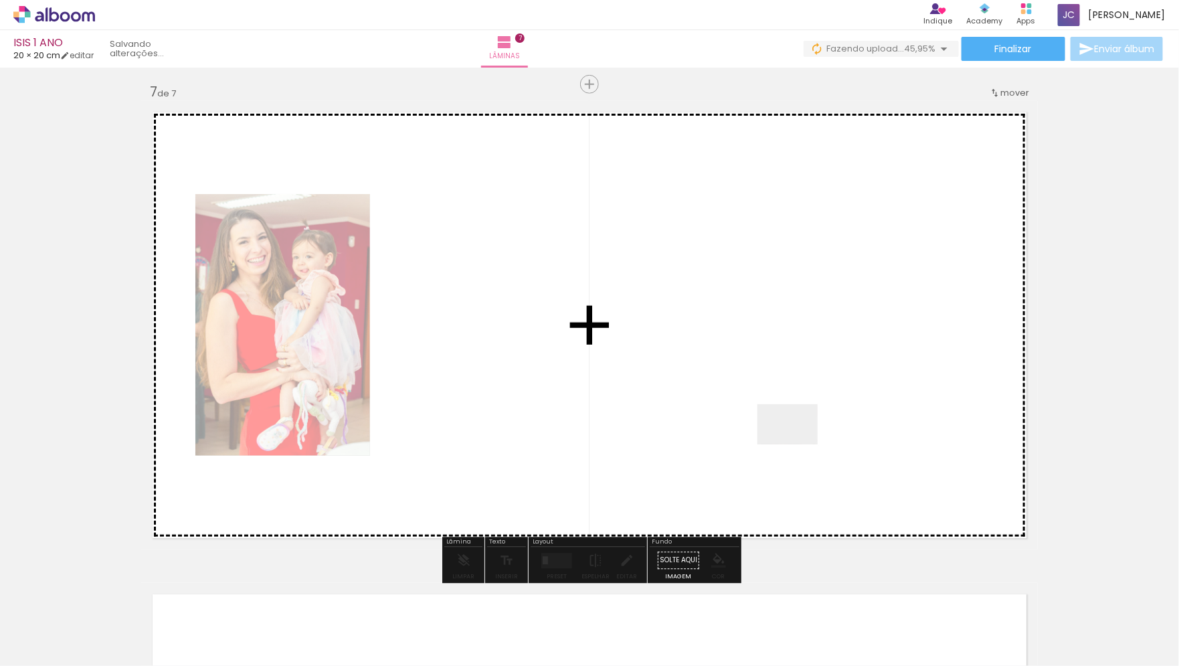
drag, startPoint x: 1011, startPoint y: 624, endPoint x: 490, endPoint y: 311, distance: 607.6
click at [490, 311] on quentale-workspace at bounding box center [589, 333] width 1179 height 666
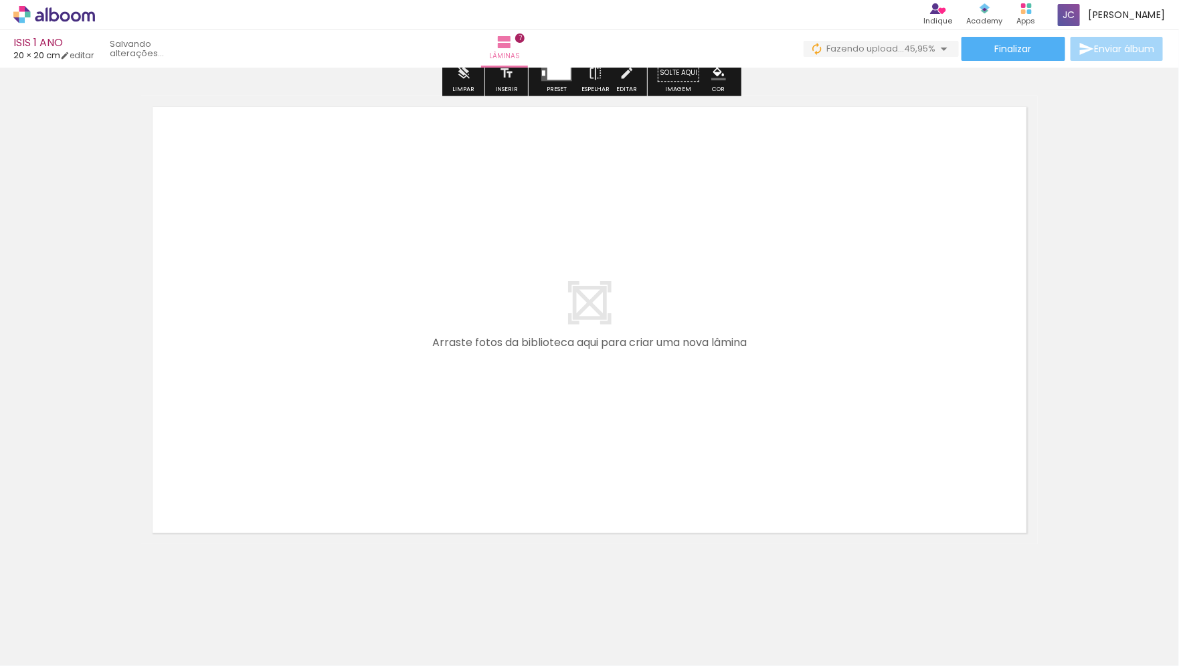
scroll to position [3392, 0]
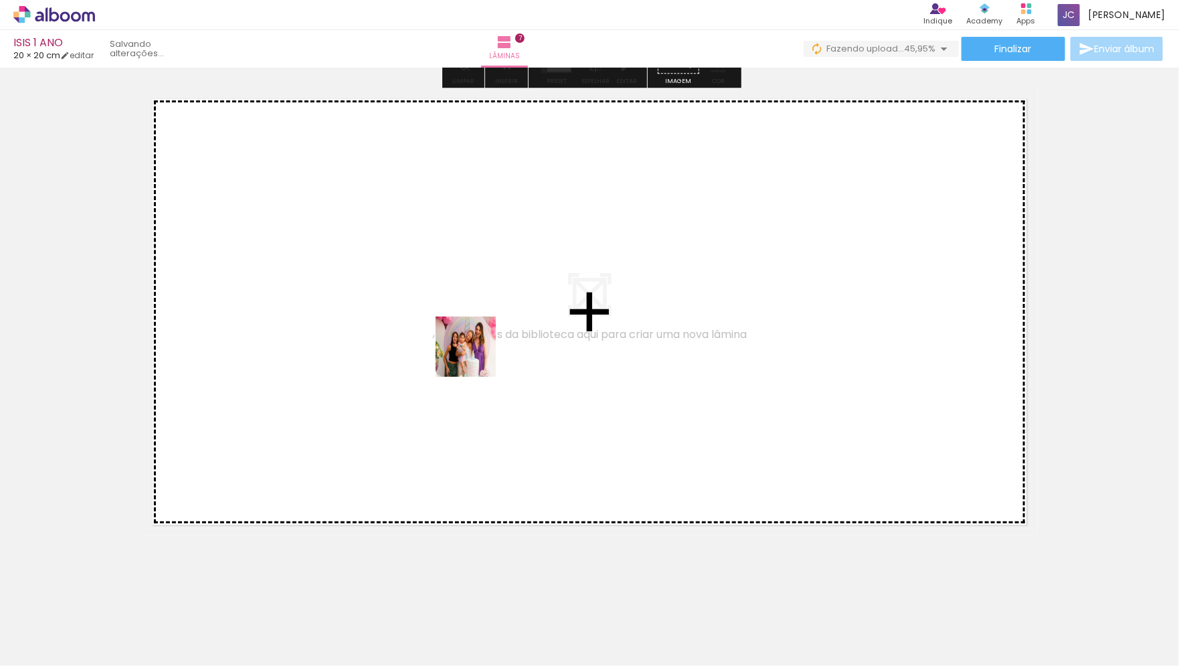
drag, startPoint x: 900, startPoint y: 632, endPoint x: 464, endPoint y: 348, distance: 520.3
click at [464, 348] on quentale-workspace at bounding box center [589, 333] width 1179 height 666
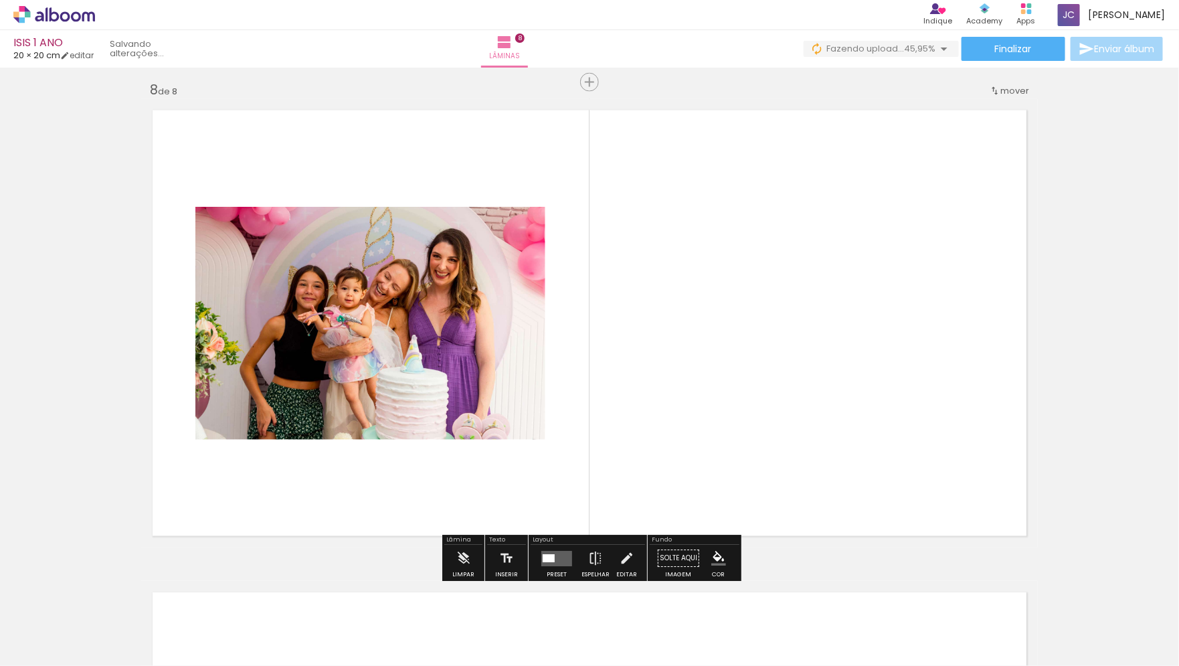
scroll to position [3378, 0]
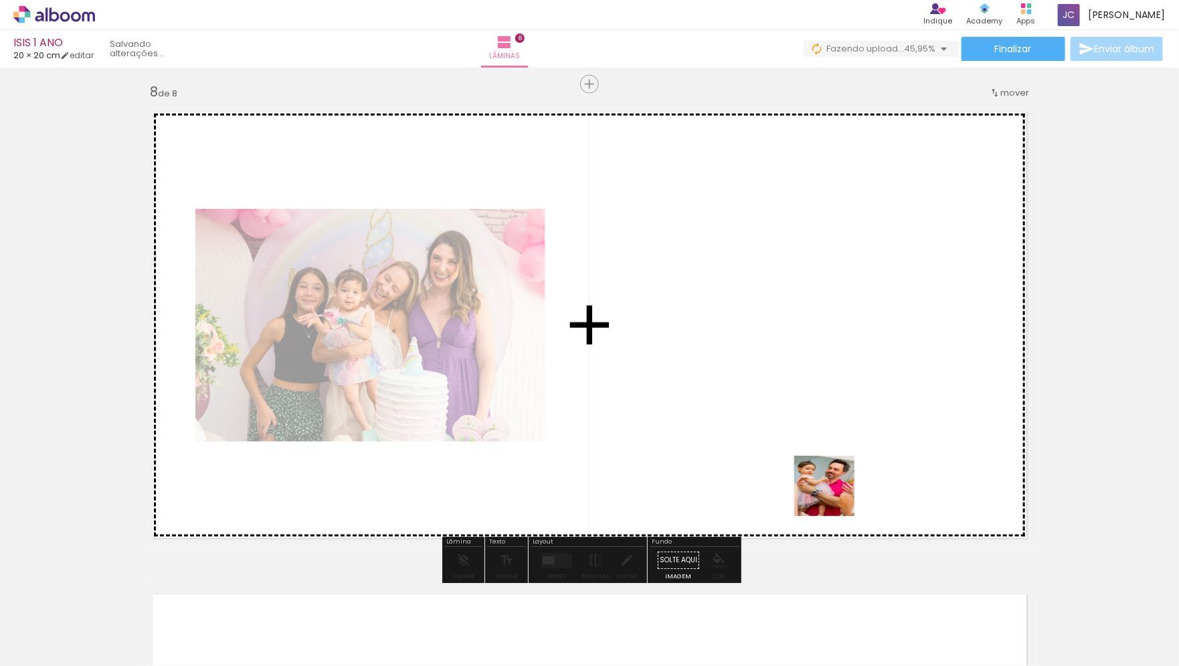
drag, startPoint x: 962, startPoint y: 627, endPoint x: 657, endPoint y: 340, distance: 419.5
click at [657, 341] on quentale-workspace at bounding box center [589, 333] width 1179 height 666
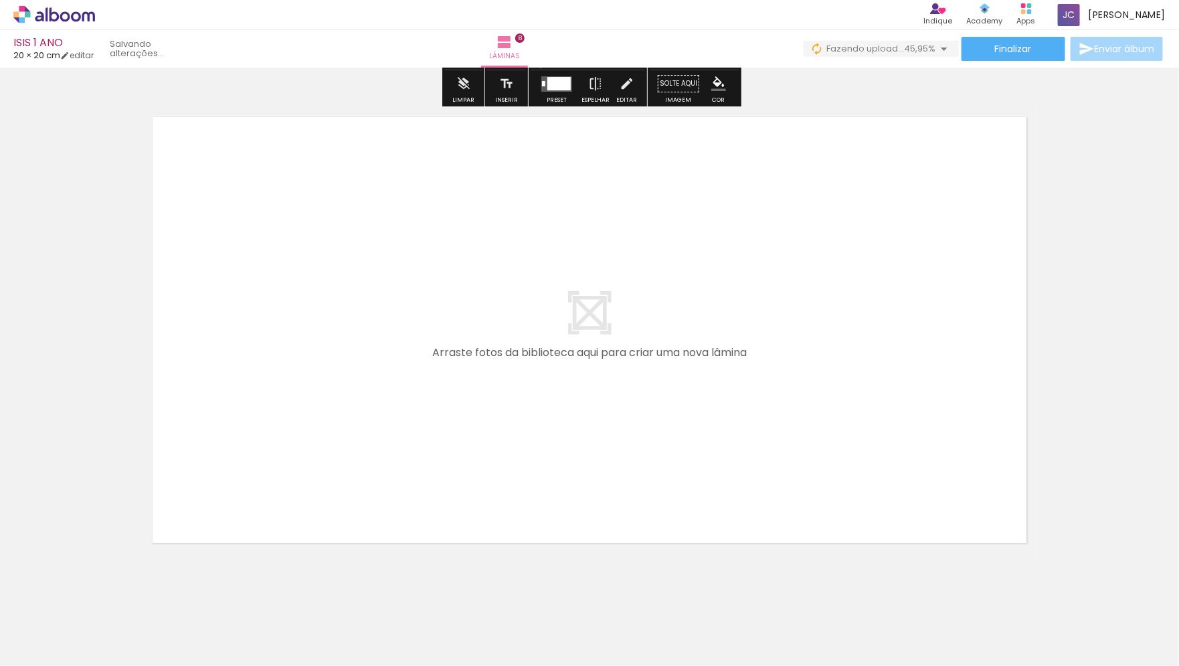
scroll to position [3859, 0]
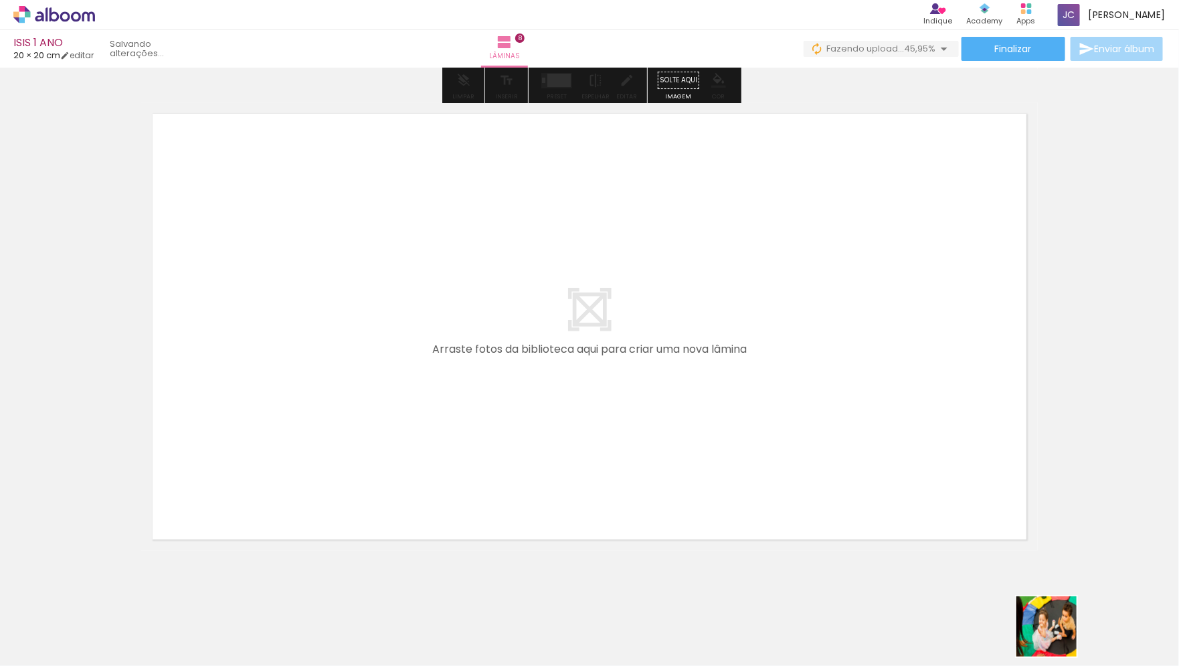
click at [444, 243] on quentale-workspace at bounding box center [589, 333] width 1179 height 666
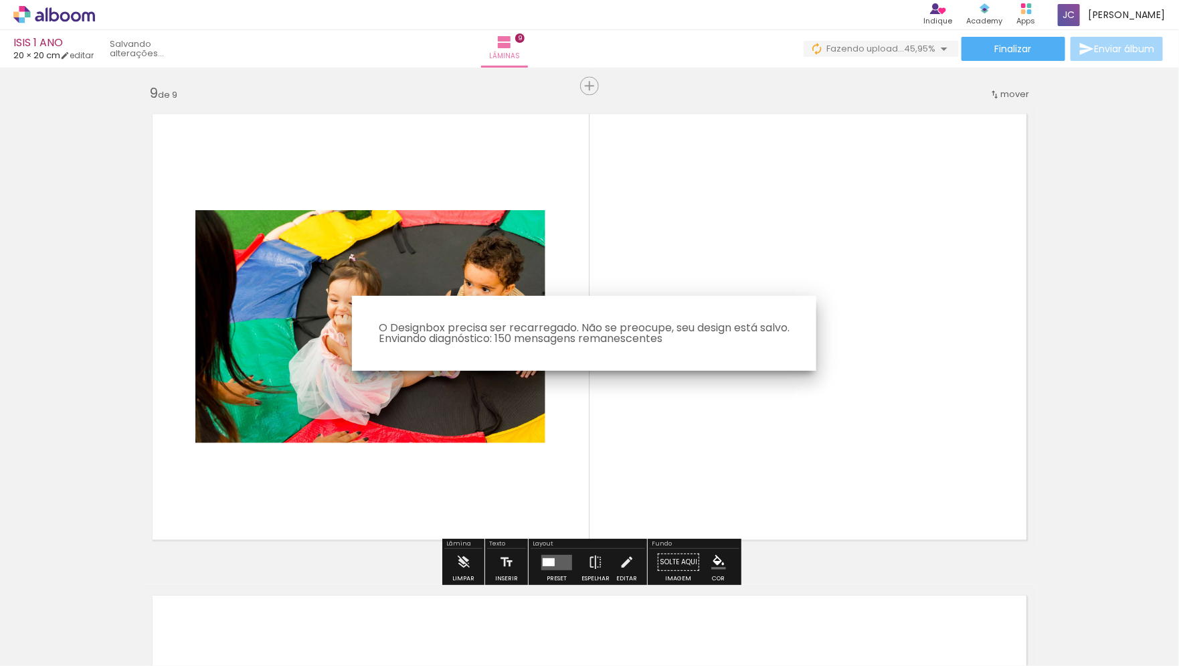
scroll to position [3860, 0]
